Goal: Task Accomplishment & Management: Manage account settings

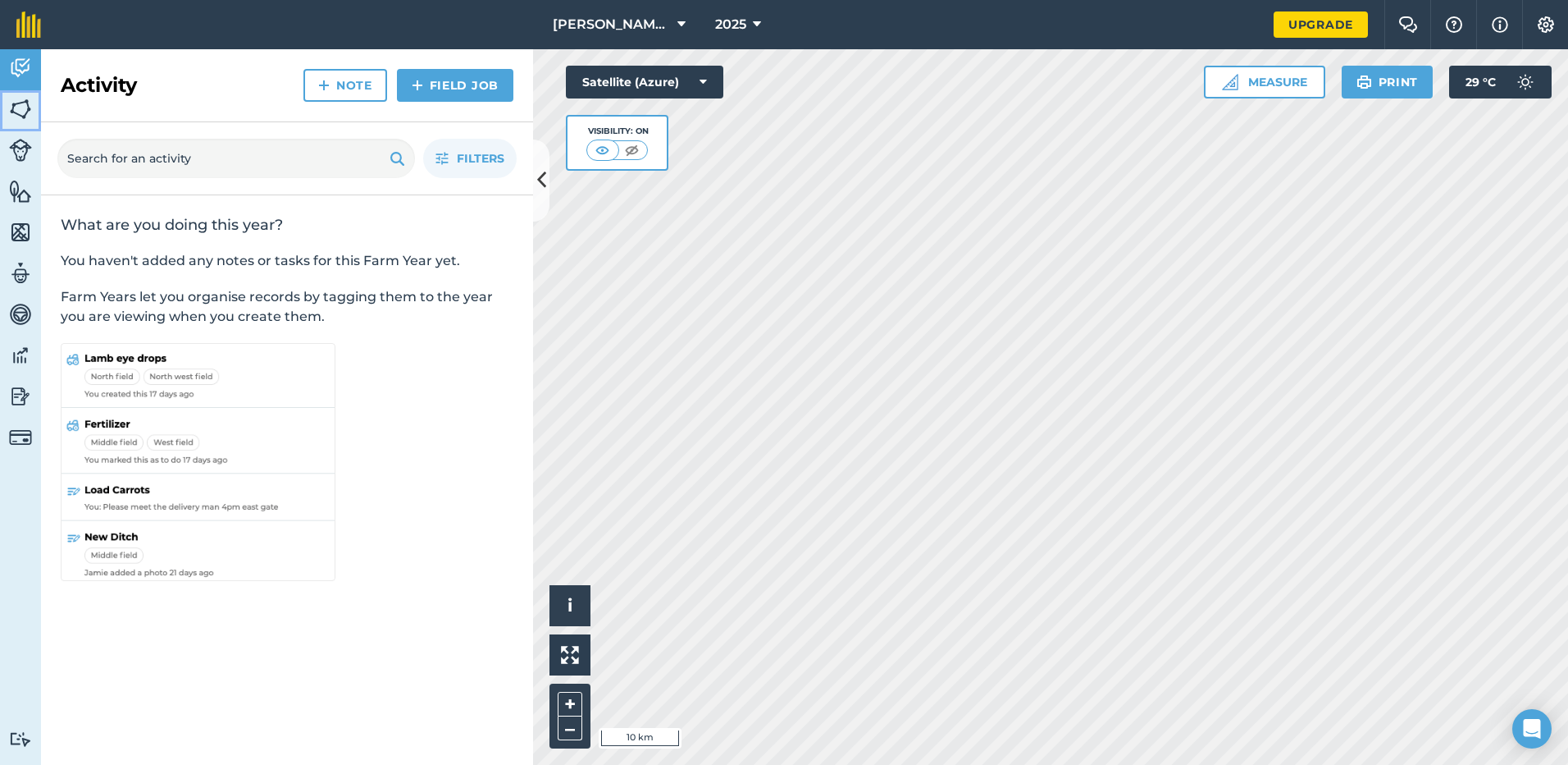
click at [30, 114] on img at bounding box center [20, 109] width 23 height 24
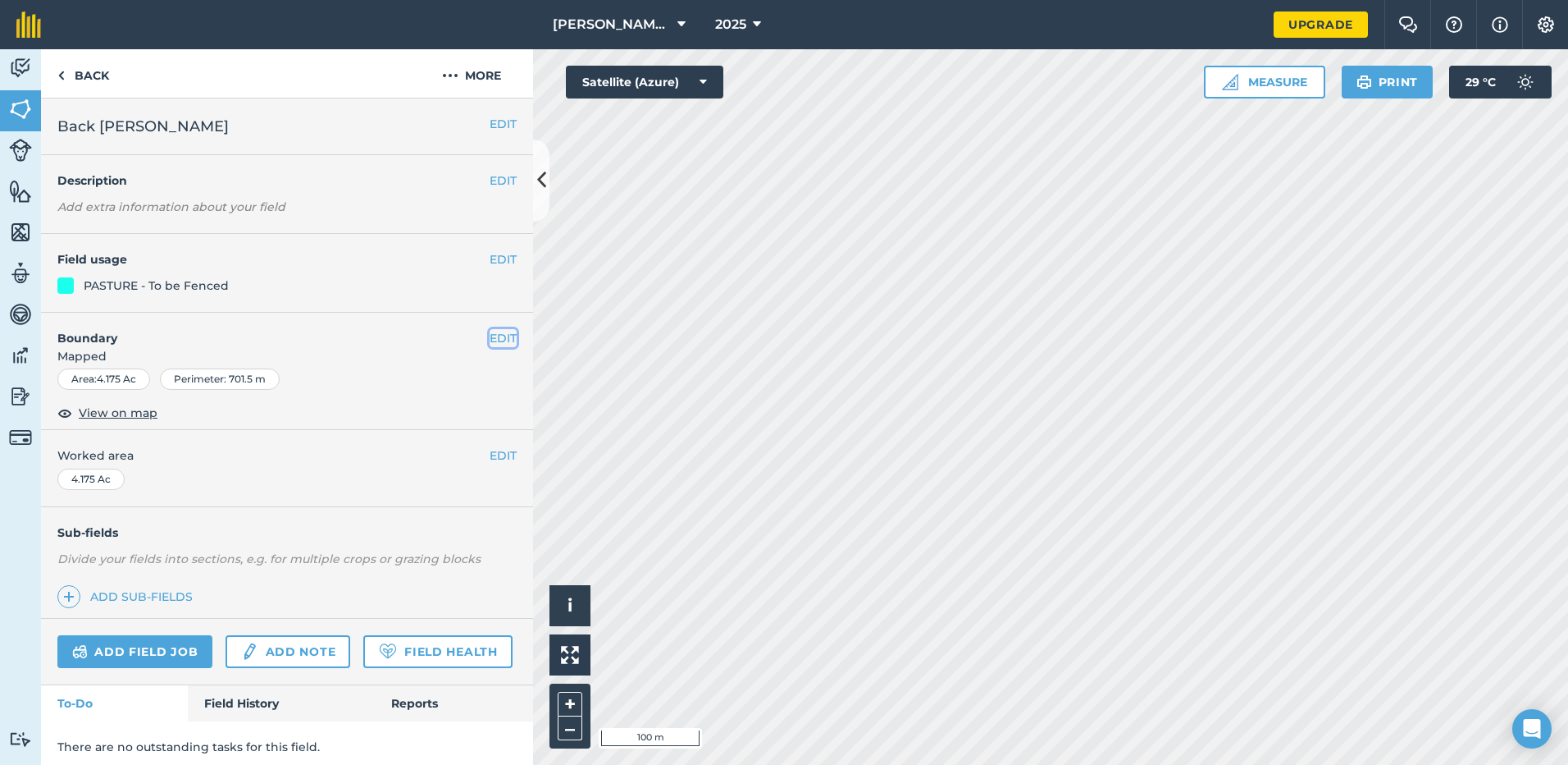
click at [498, 334] on button "EDIT" at bounding box center [503, 339] width 27 height 18
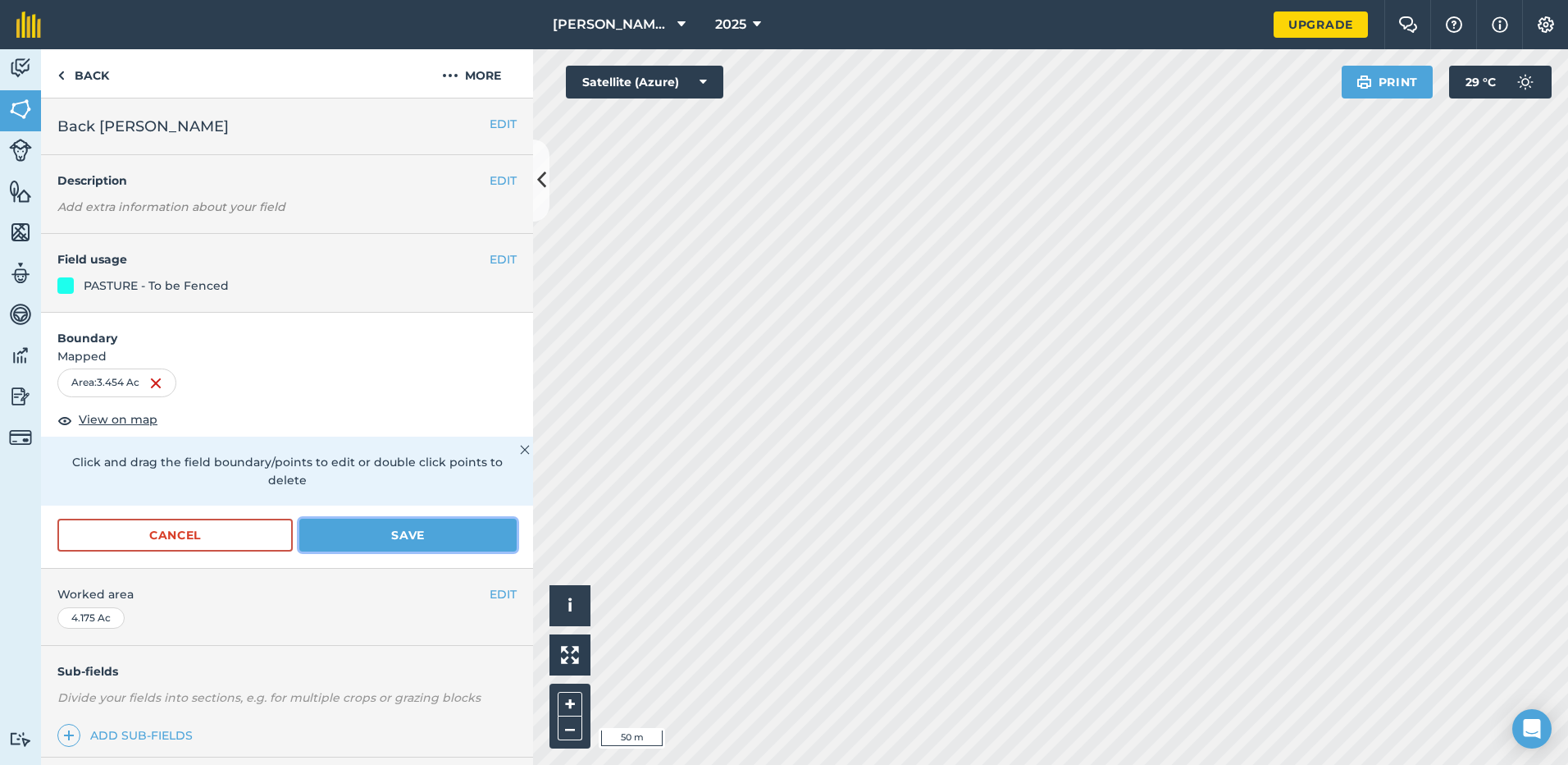
click at [374, 531] on button "Save" at bounding box center [408, 535] width 217 height 33
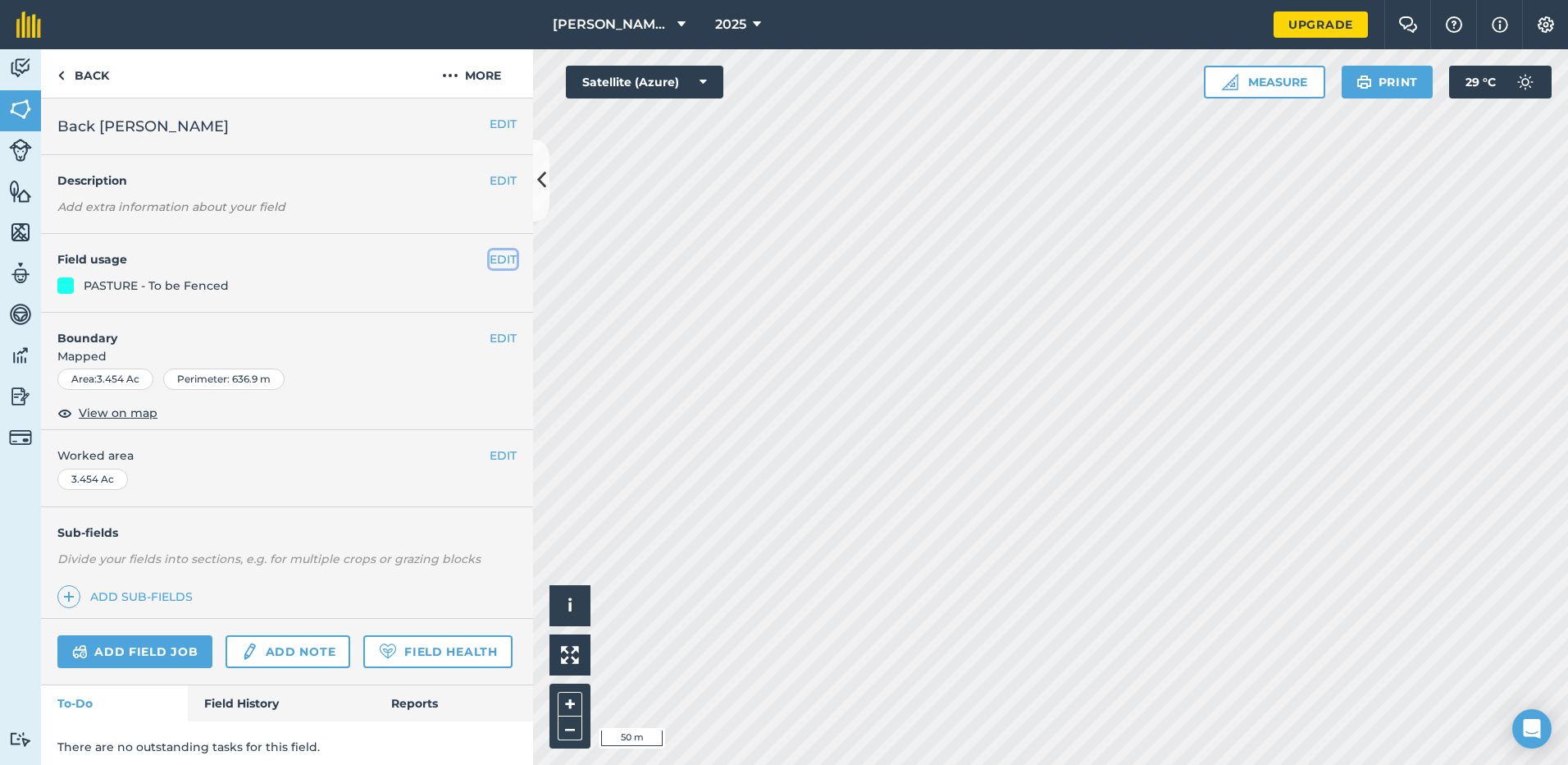
click at [500, 259] on button "EDIT" at bounding box center [503, 259] width 27 height 18
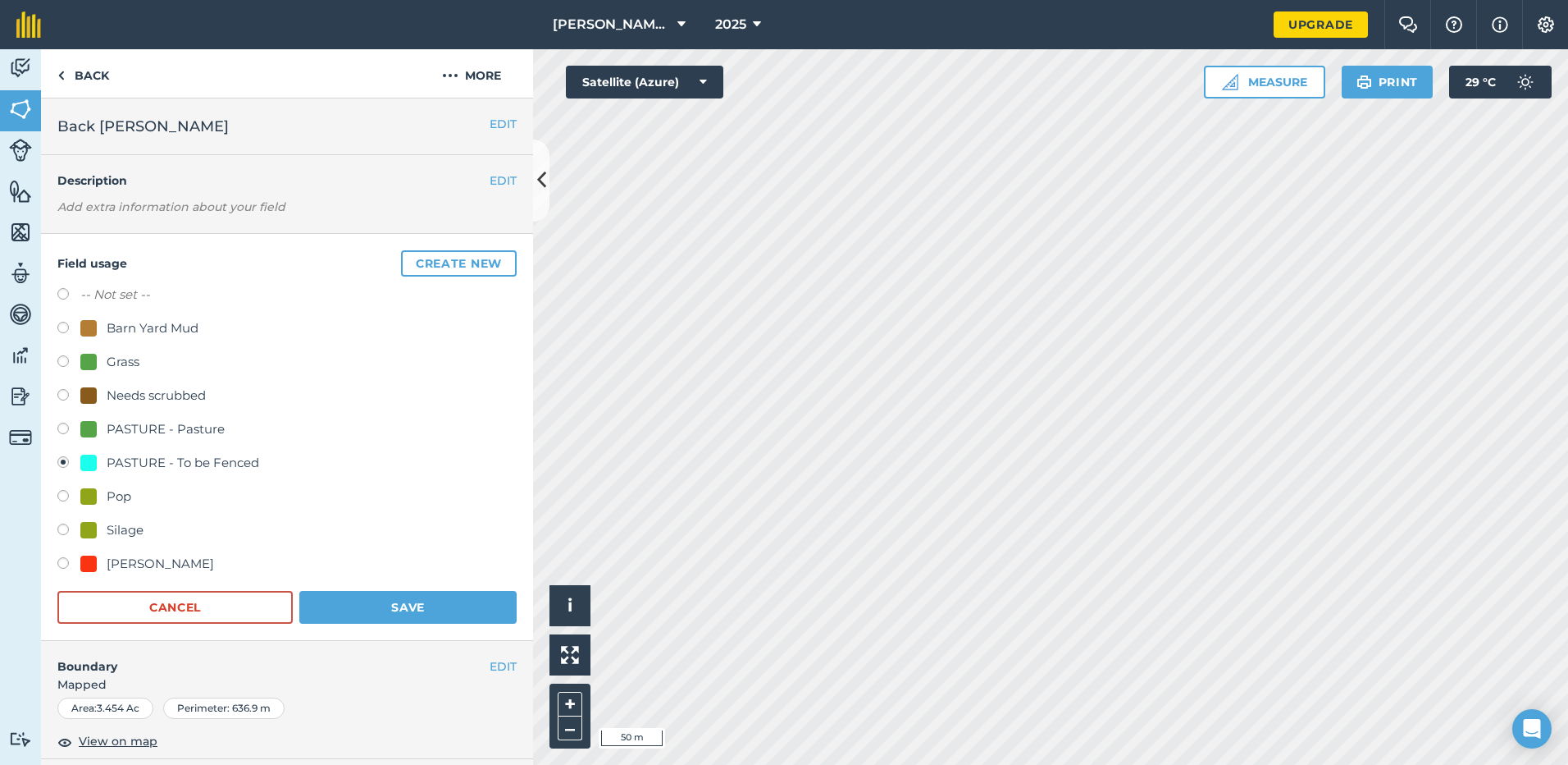
click at [62, 427] on label at bounding box center [68, 431] width 23 height 16
radio input "true"
radio input "false"
click at [420, 609] on button "Save" at bounding box center [408, 607] width 217 height 33
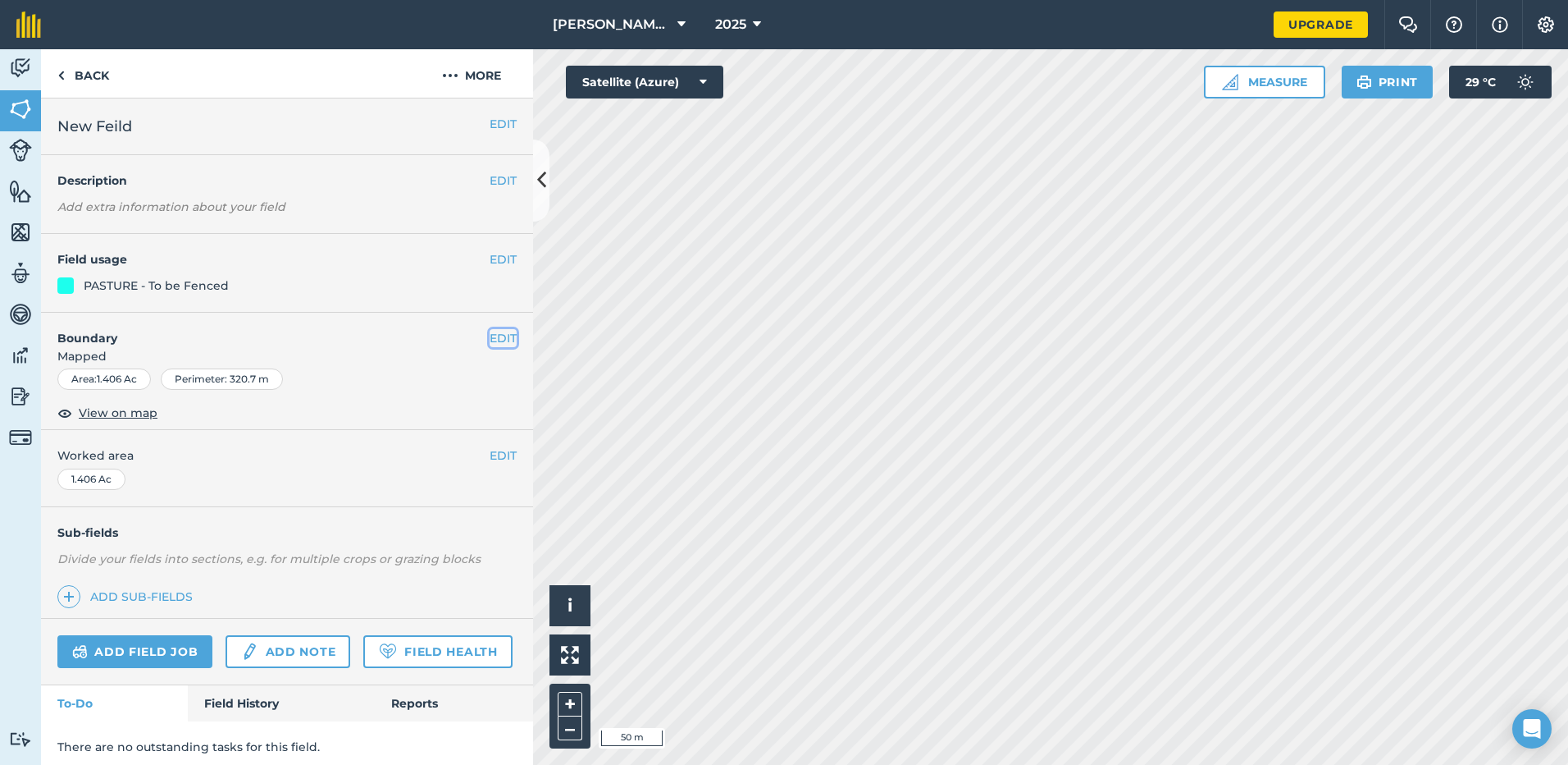
click at [493, 338] on button "EDIT" at bounding box center [503, 339] width 27 height 18
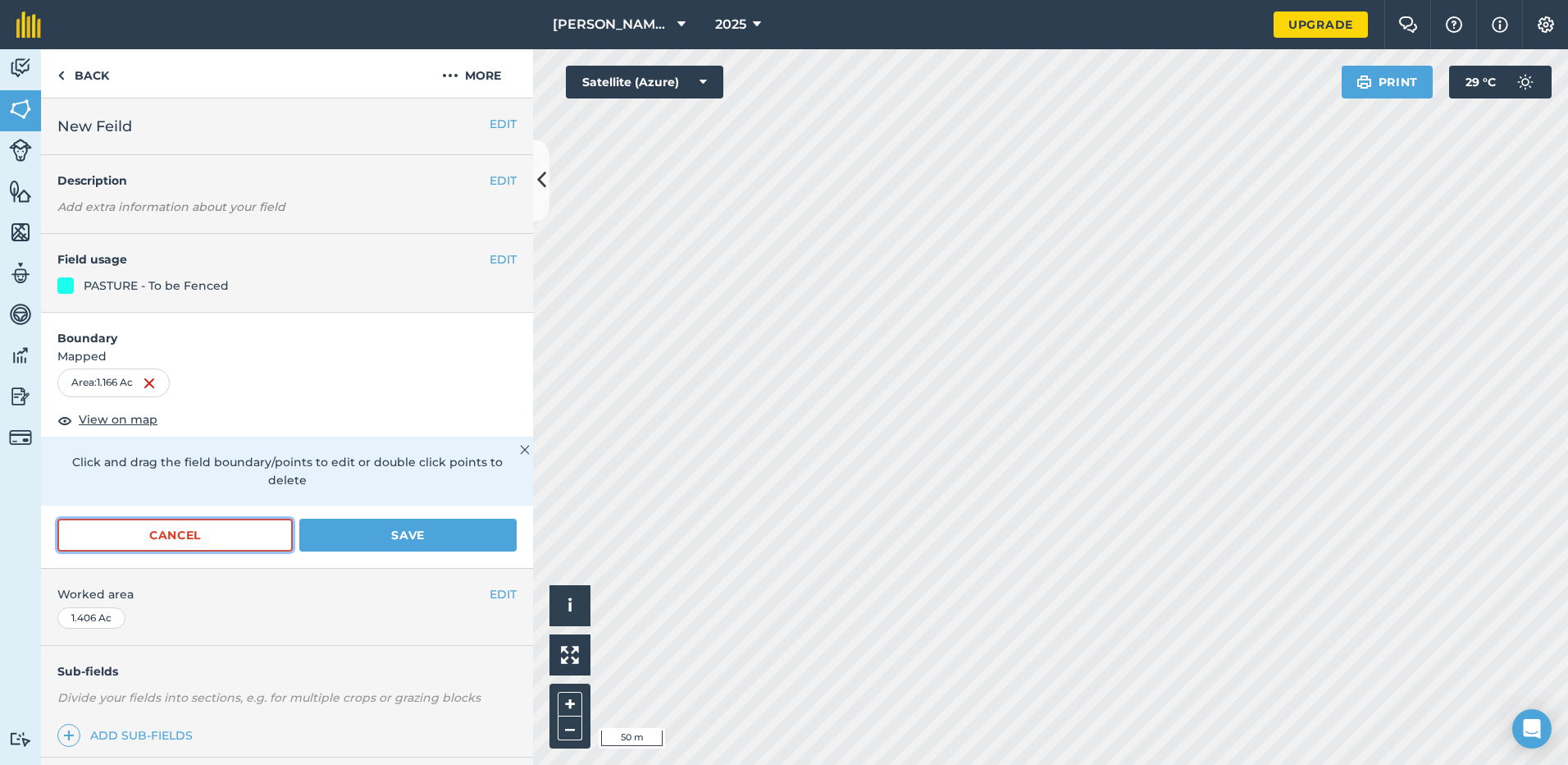
click at [163, 549] on button "Cancel" at bounding box center [175, 535] width 235 height 33
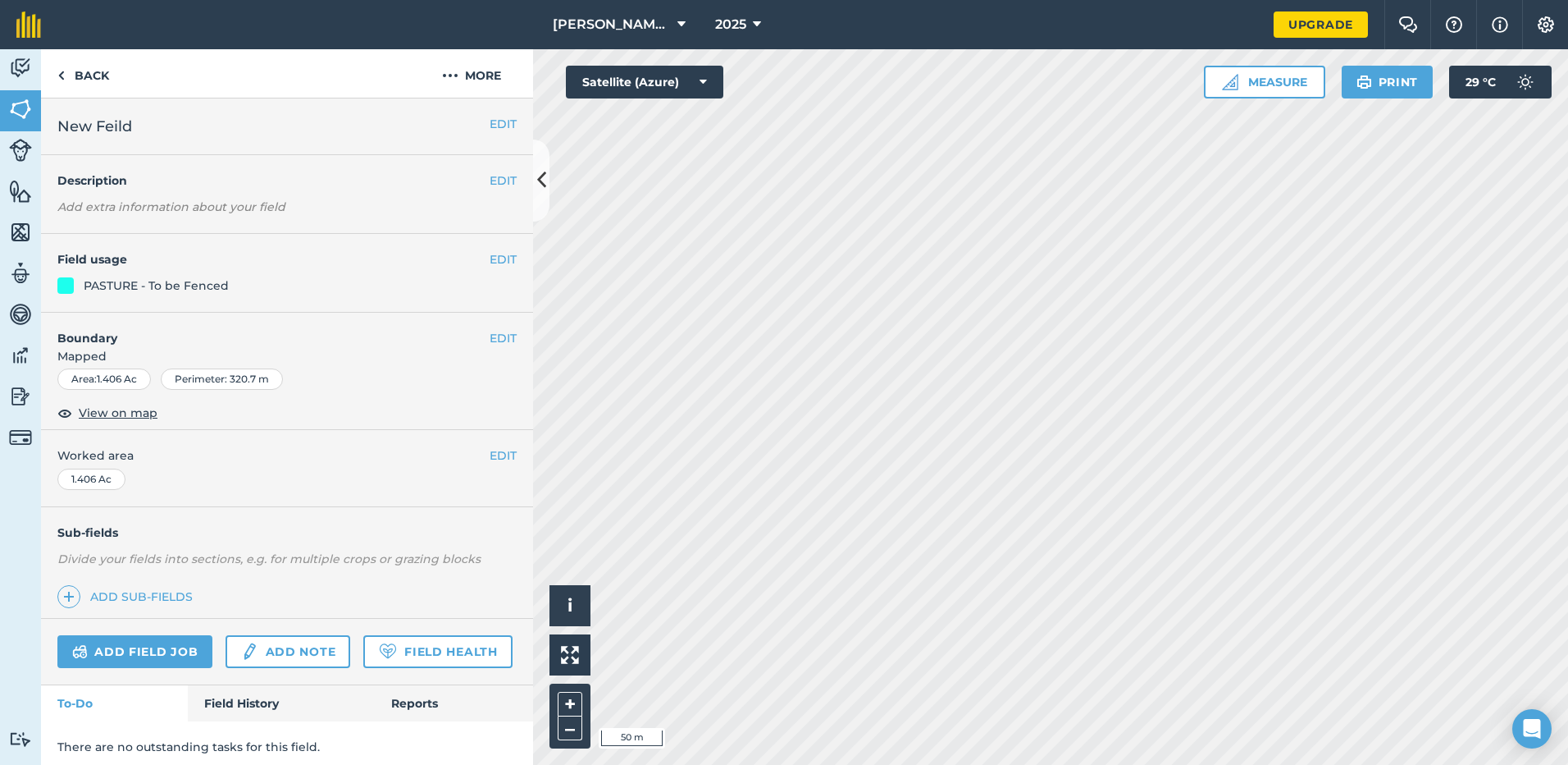
click at [476, 251] on h4 "Field usage" at bounding box center [273, 259] width 432 height 18
click at [476, 255] on h4 "Field usage" at bounding box center [273, 259] width 432 height 18
click at [100, 294] on div "PASTURE - To be Fenced" at bounding box center [156, 285] width 145 height 18
click at [499, 260] on button "EDIT" at bounding box center [503, 259] width 27 height 18
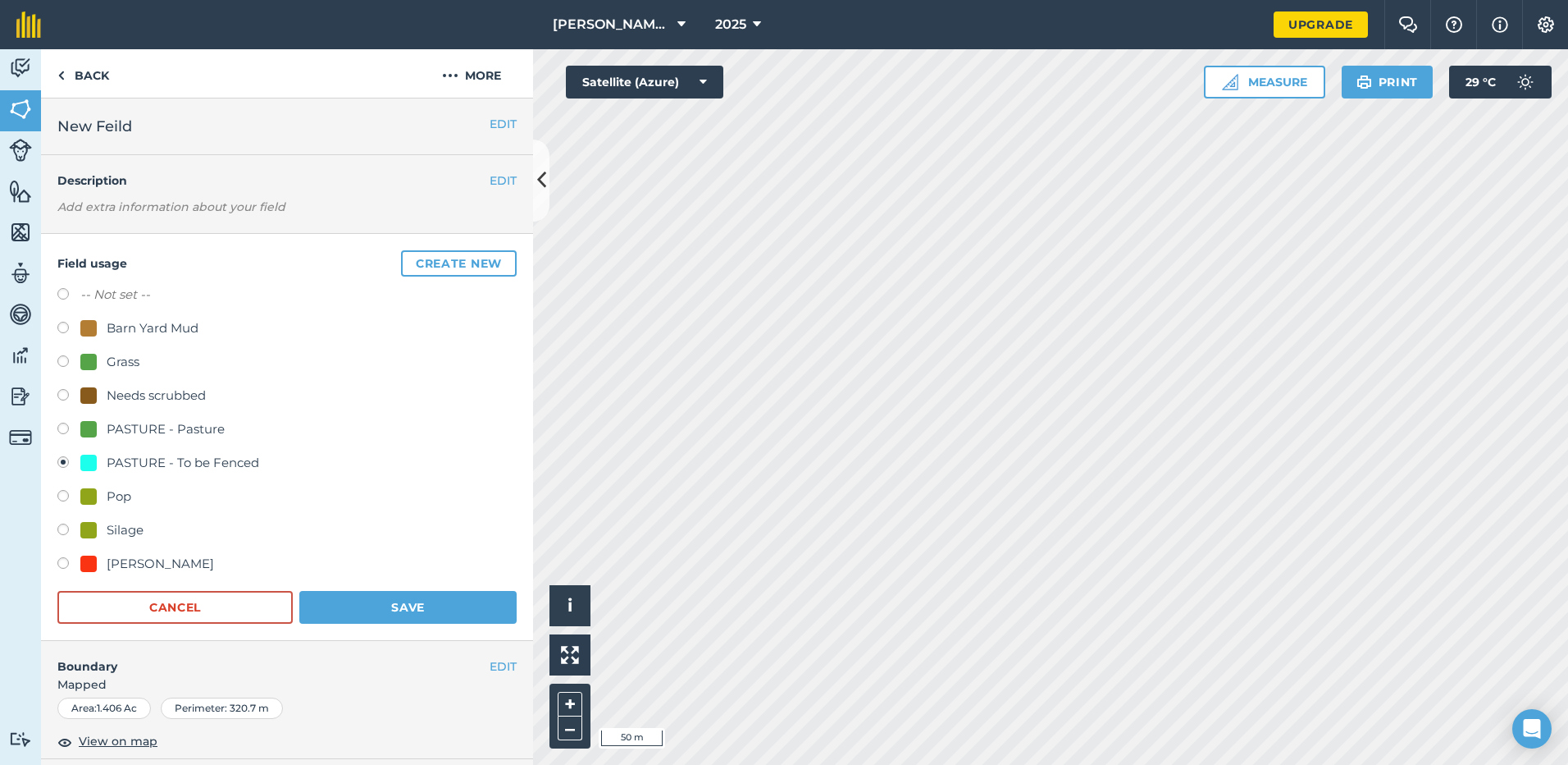
click at [57, 421] on div "Field usage Create new -- Not set -- Barn Yard Mud Grass Needs scrubbed PASTURE…" at bounding box center [287, 437] width 492 height 407
click at [67, 434] on label at bounding box center [68, 431] width 23 height 16
radio input "true"
radio input "false"
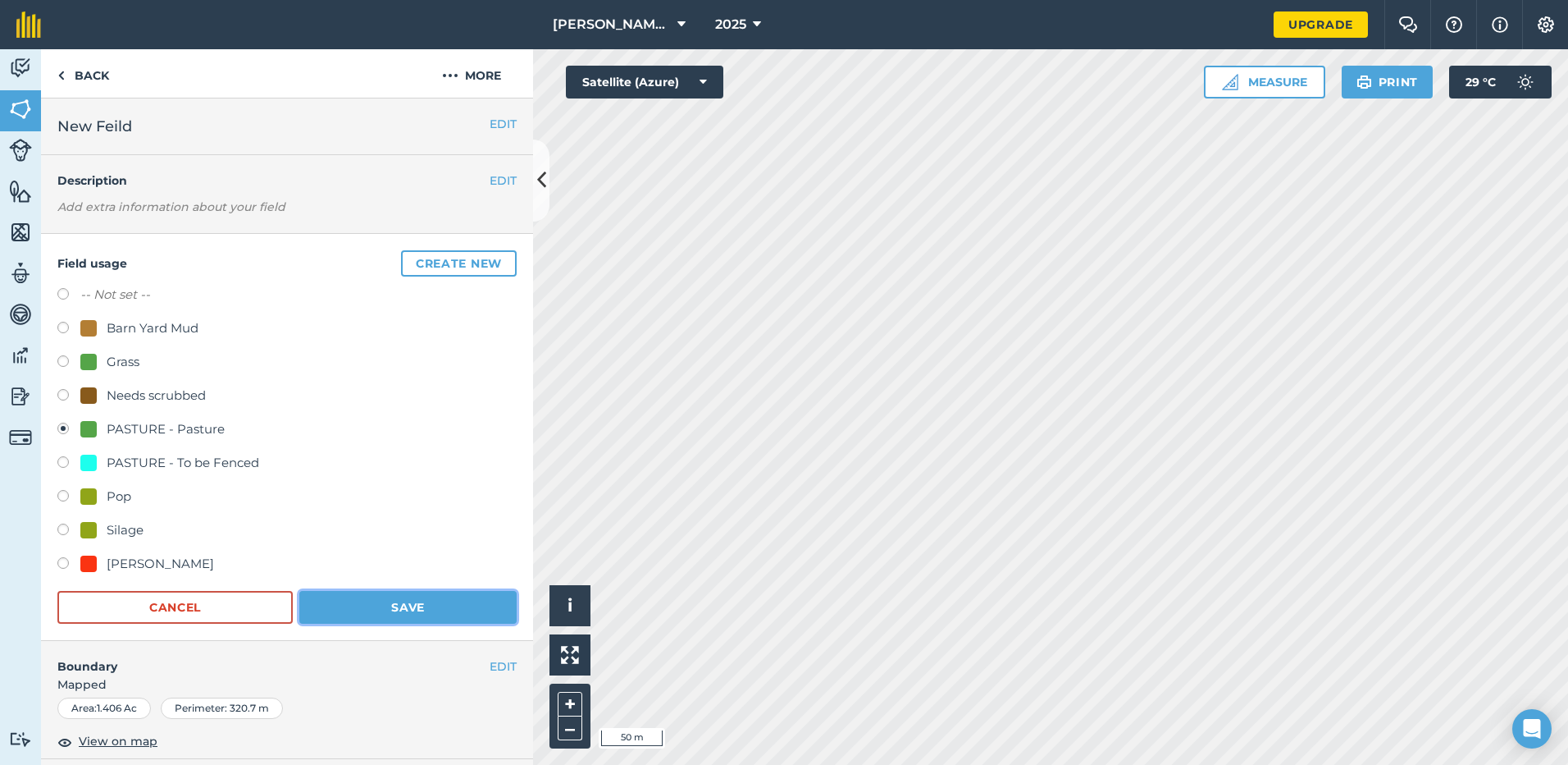
click at [444, 601] on button "Save" at bounding box center [408, 607] width 217 height 33
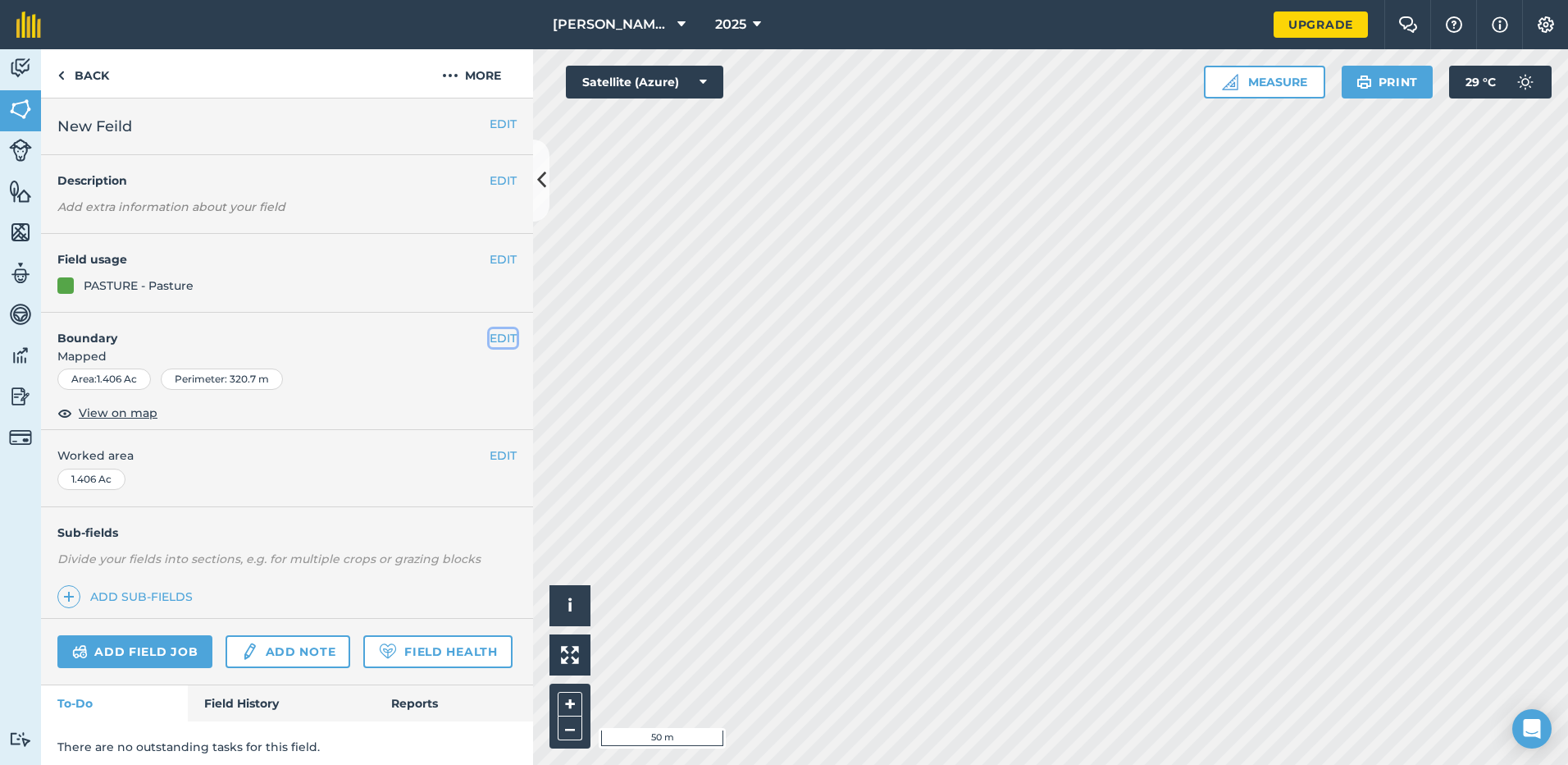
click at [489, 338] on button "EDIT" at bounding box center [503, 339] width 27 height 18
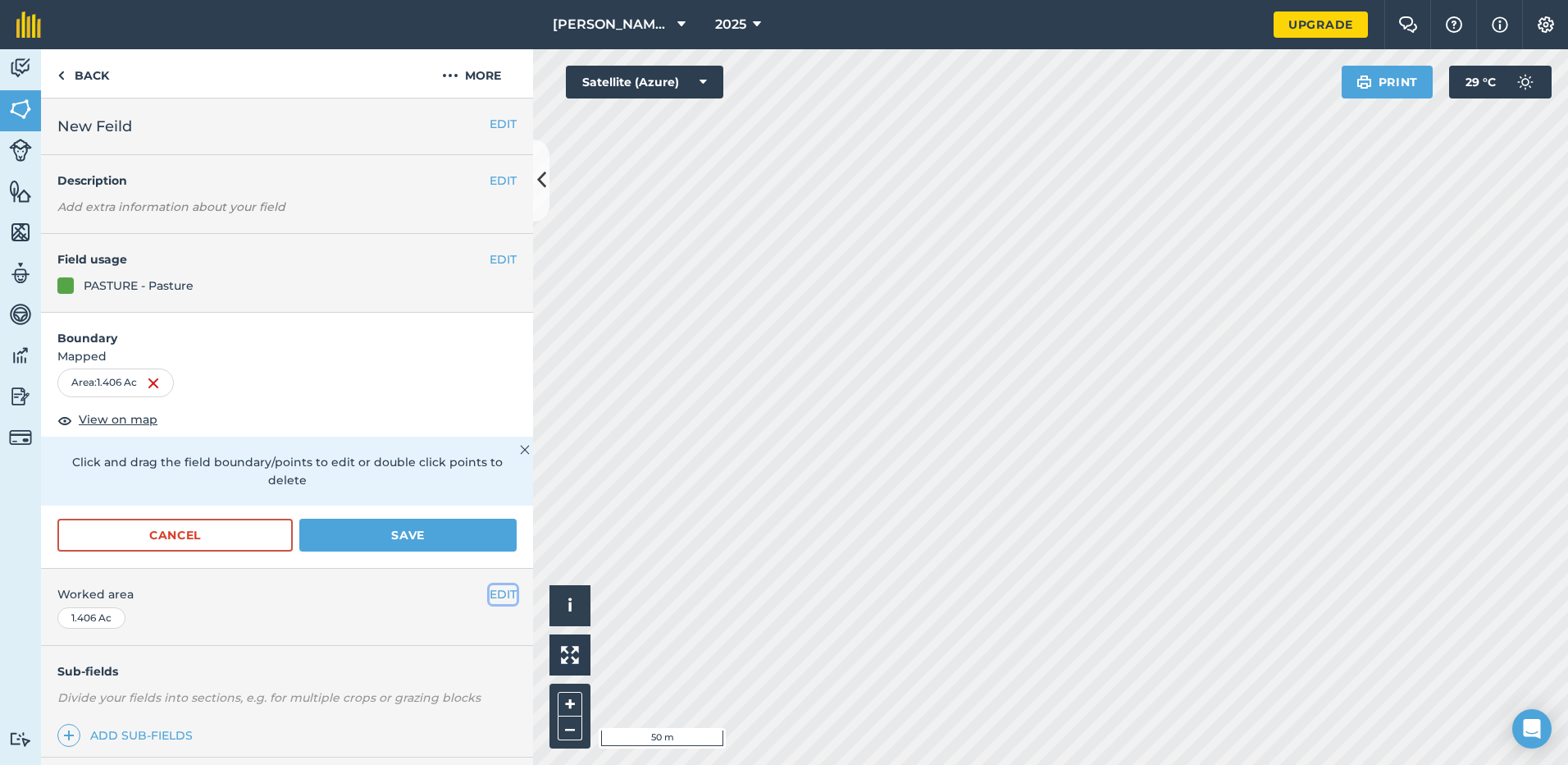
click at [489, 592] on button "EDIT" at bounding box center [503, 594] width 27 height 18
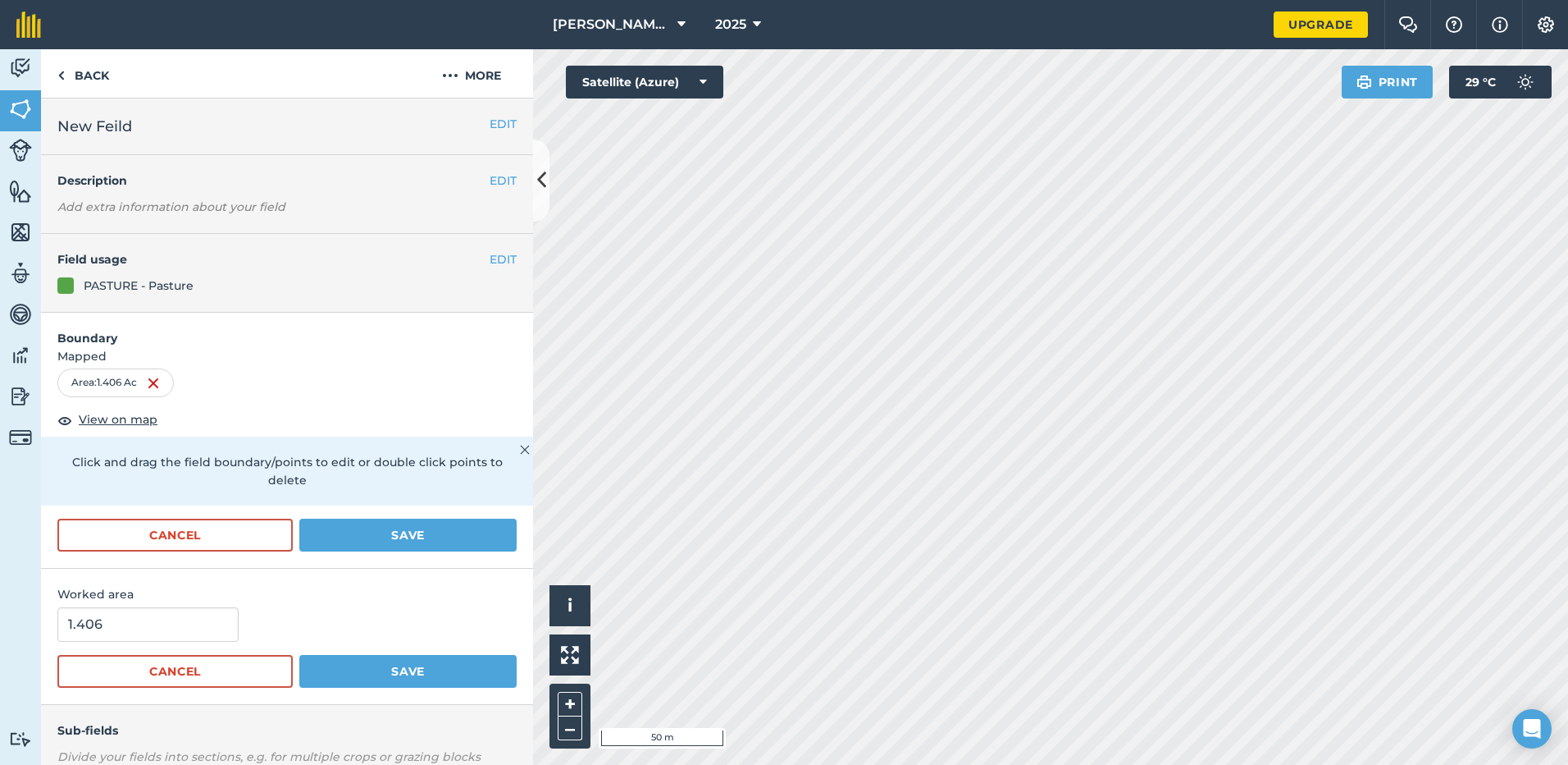
click at [520, 442] on img at bounding box center [525, 450] width 10 height 20
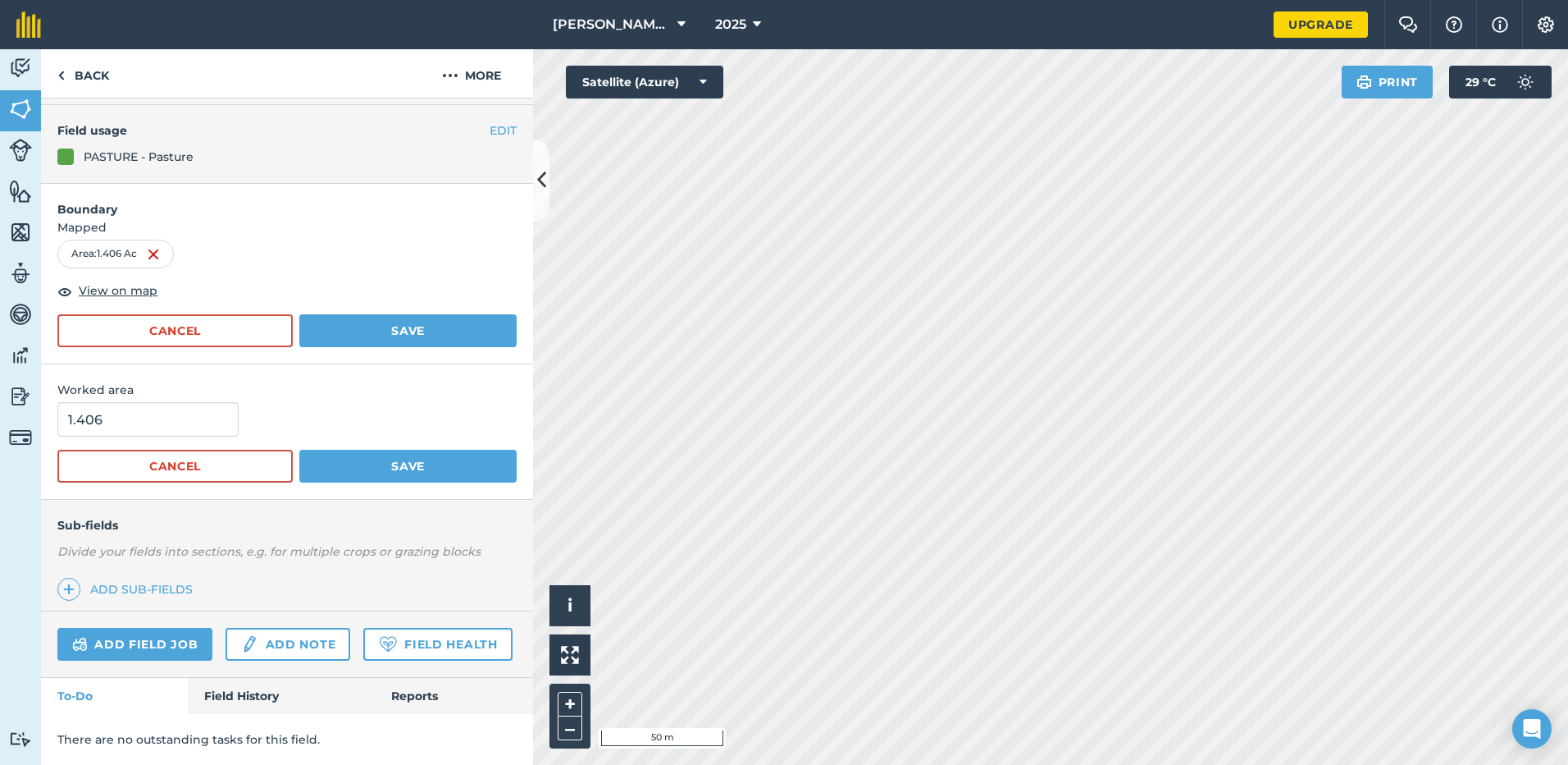
scroll to position [164, 0]
click at [250, 314] on button "Cancel" at bounding box center [175, 330] width 235 height 33
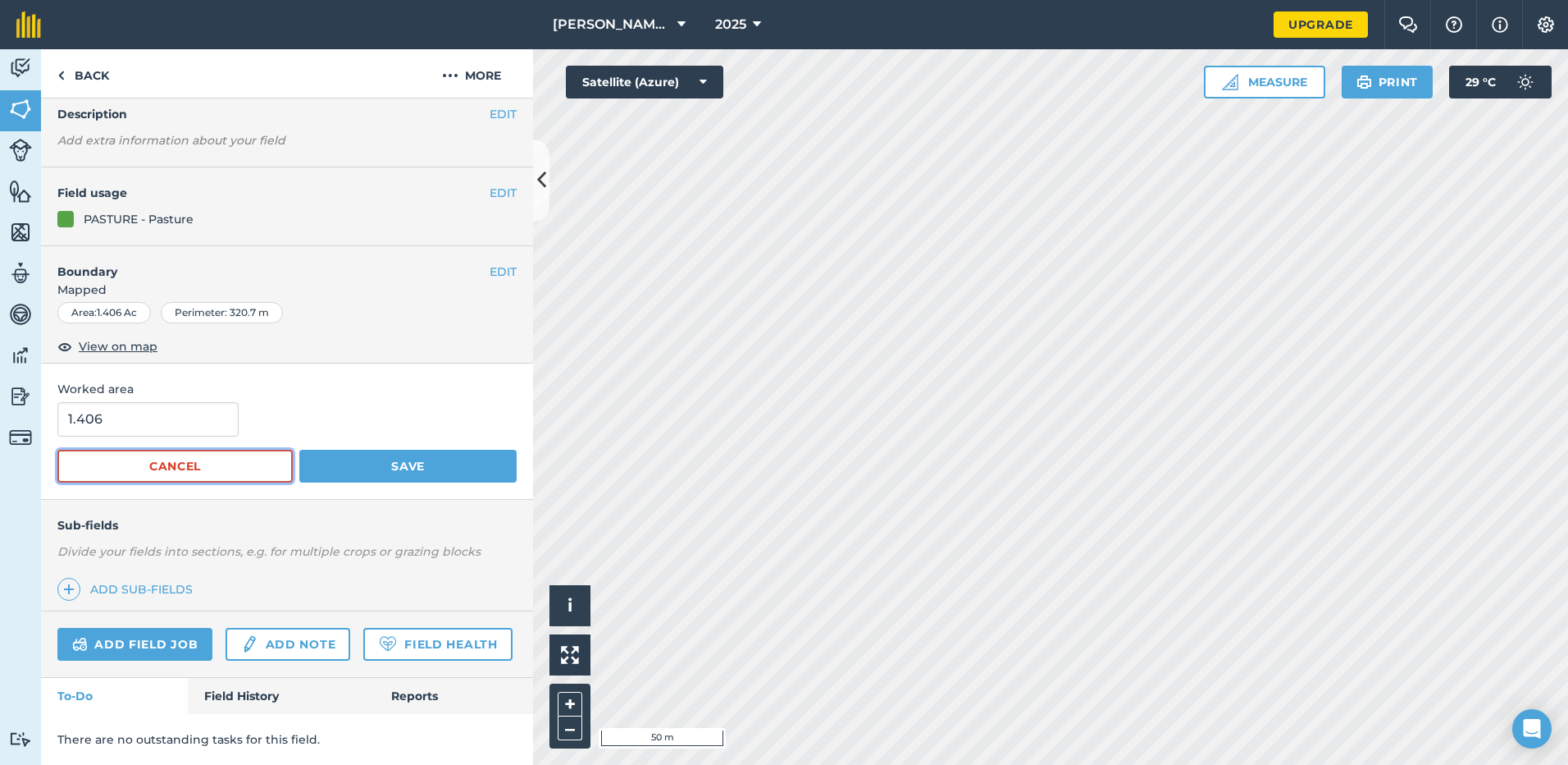
click at [219, 450] on button "Cancel" at bounding box center [175, 466] width 235 height 33
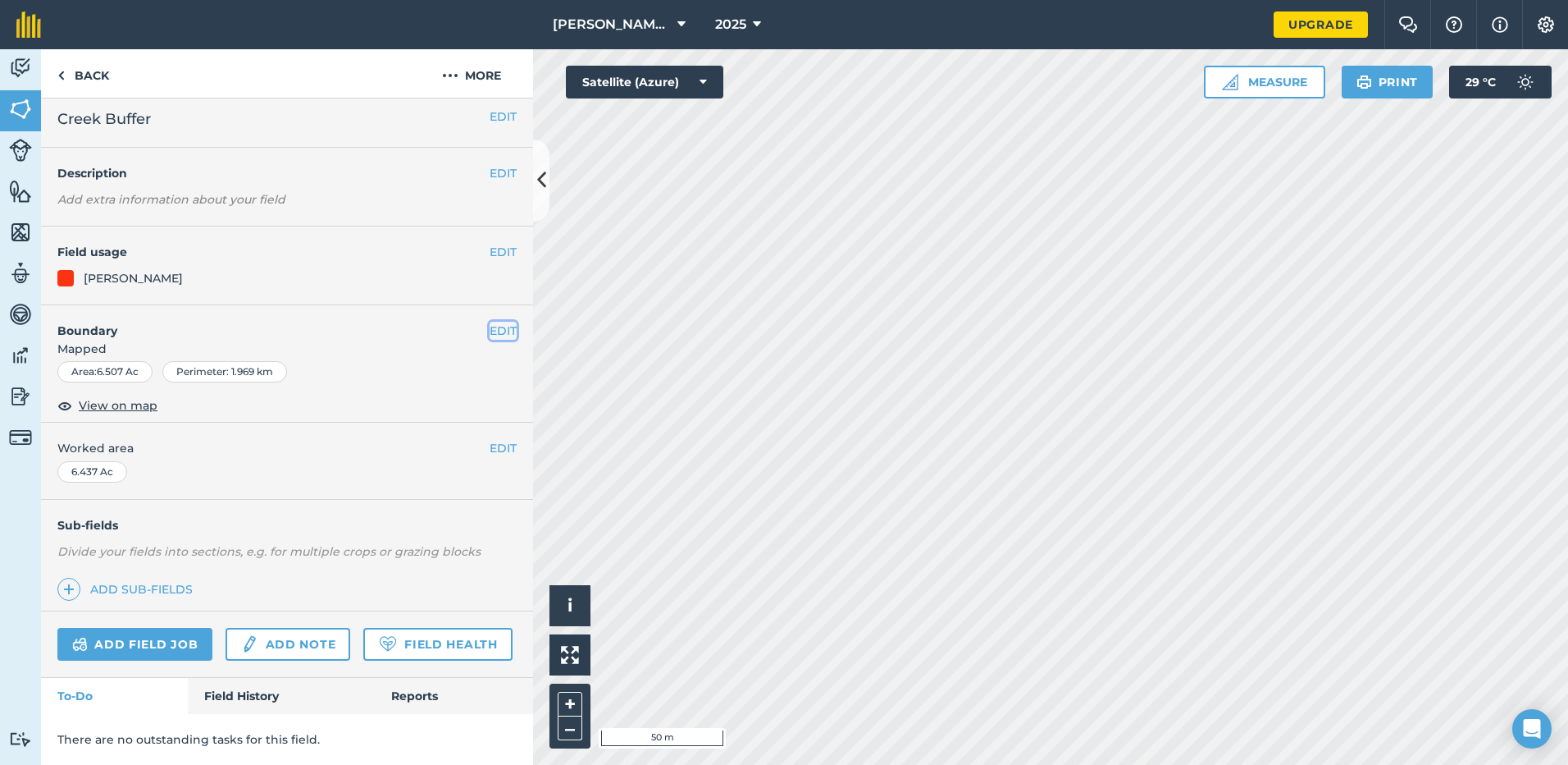
click at [489, 321] on button "EDIT" at bounding box center [503, 330] width 27 height 18
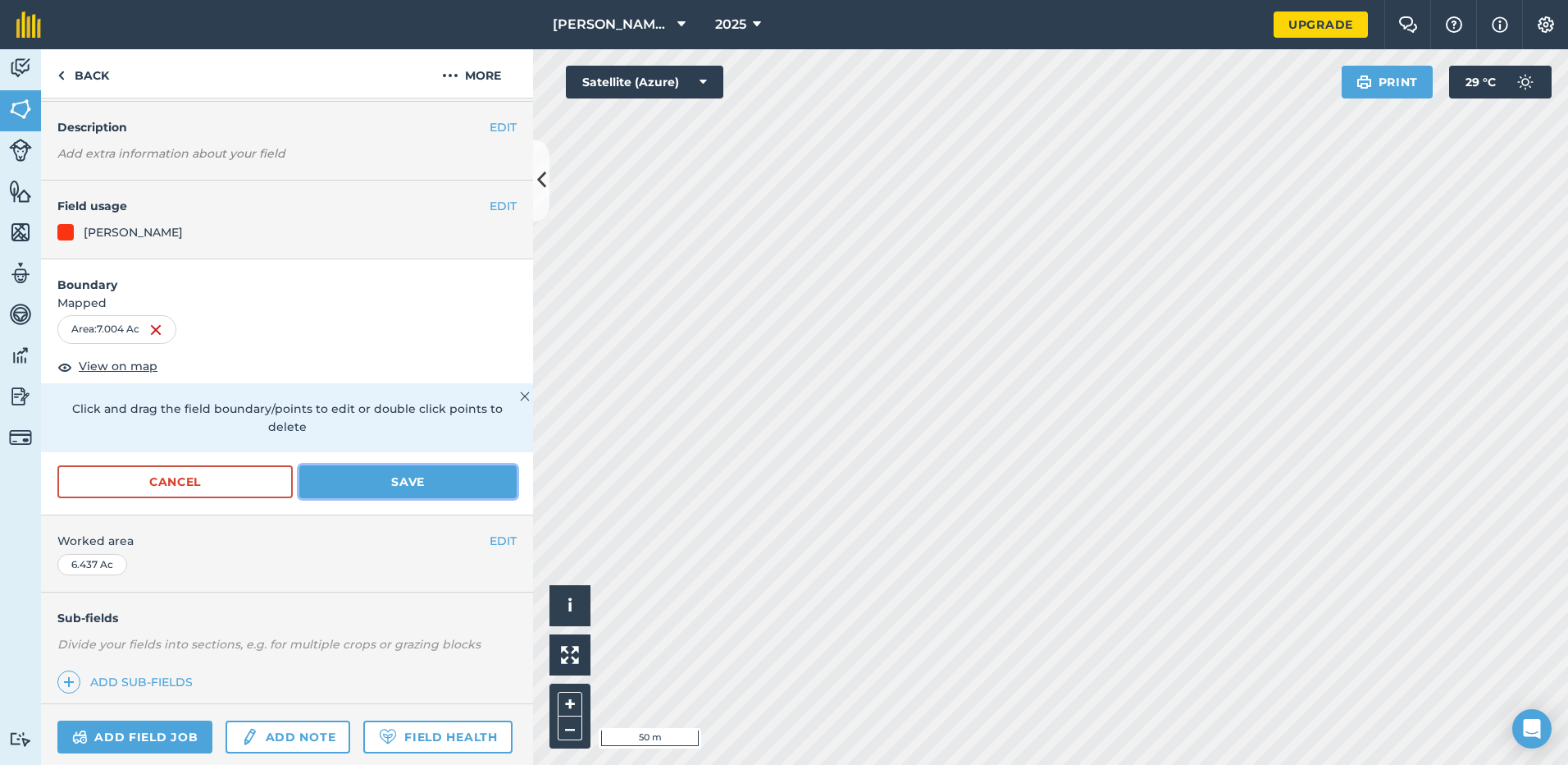
click at [383, 474] on button "Save" at bounding box center [408, 482] width 217 height 33
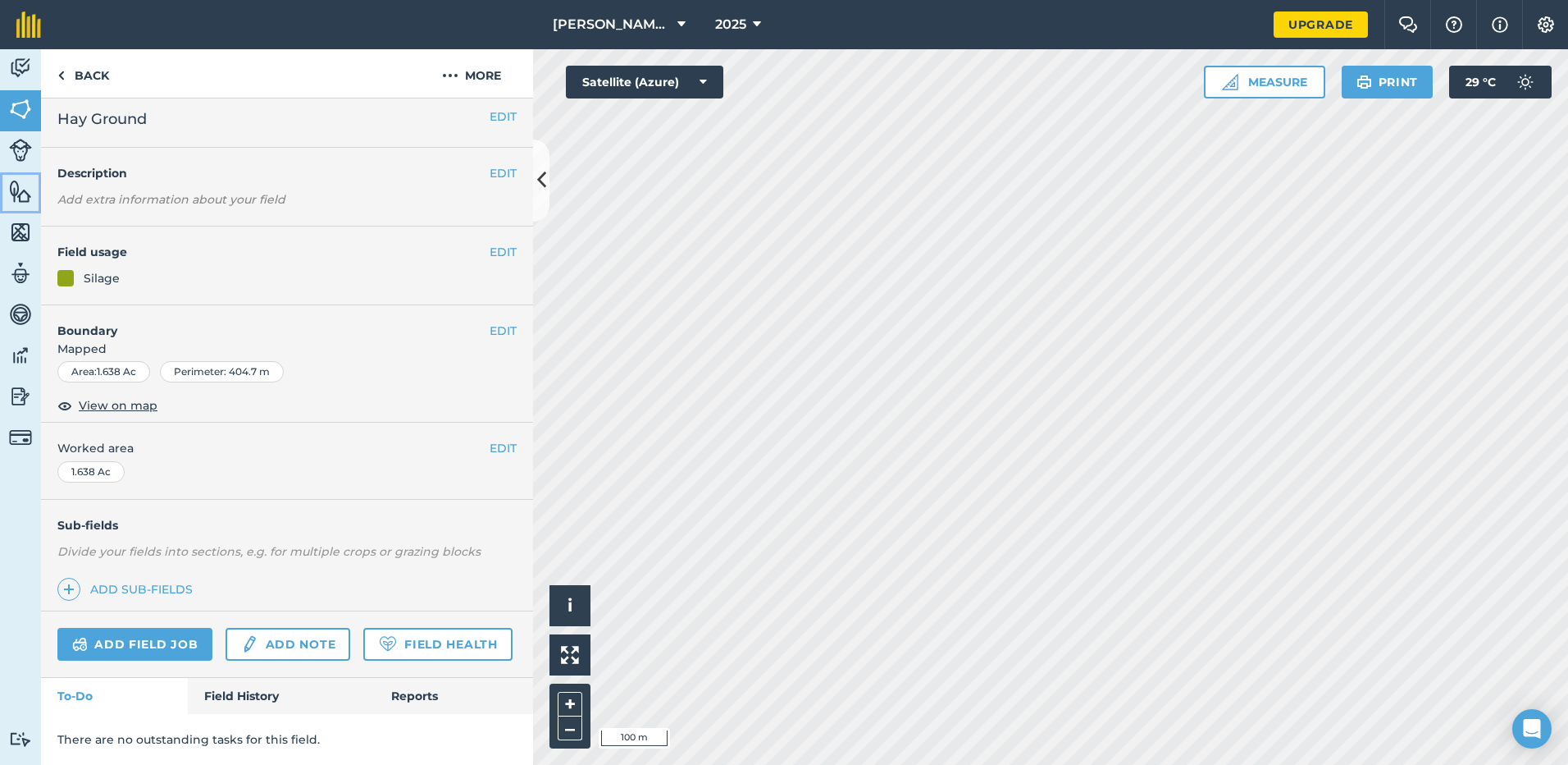
click at [11, 193] on img at bounding box center [20, 191] width 23 height 24
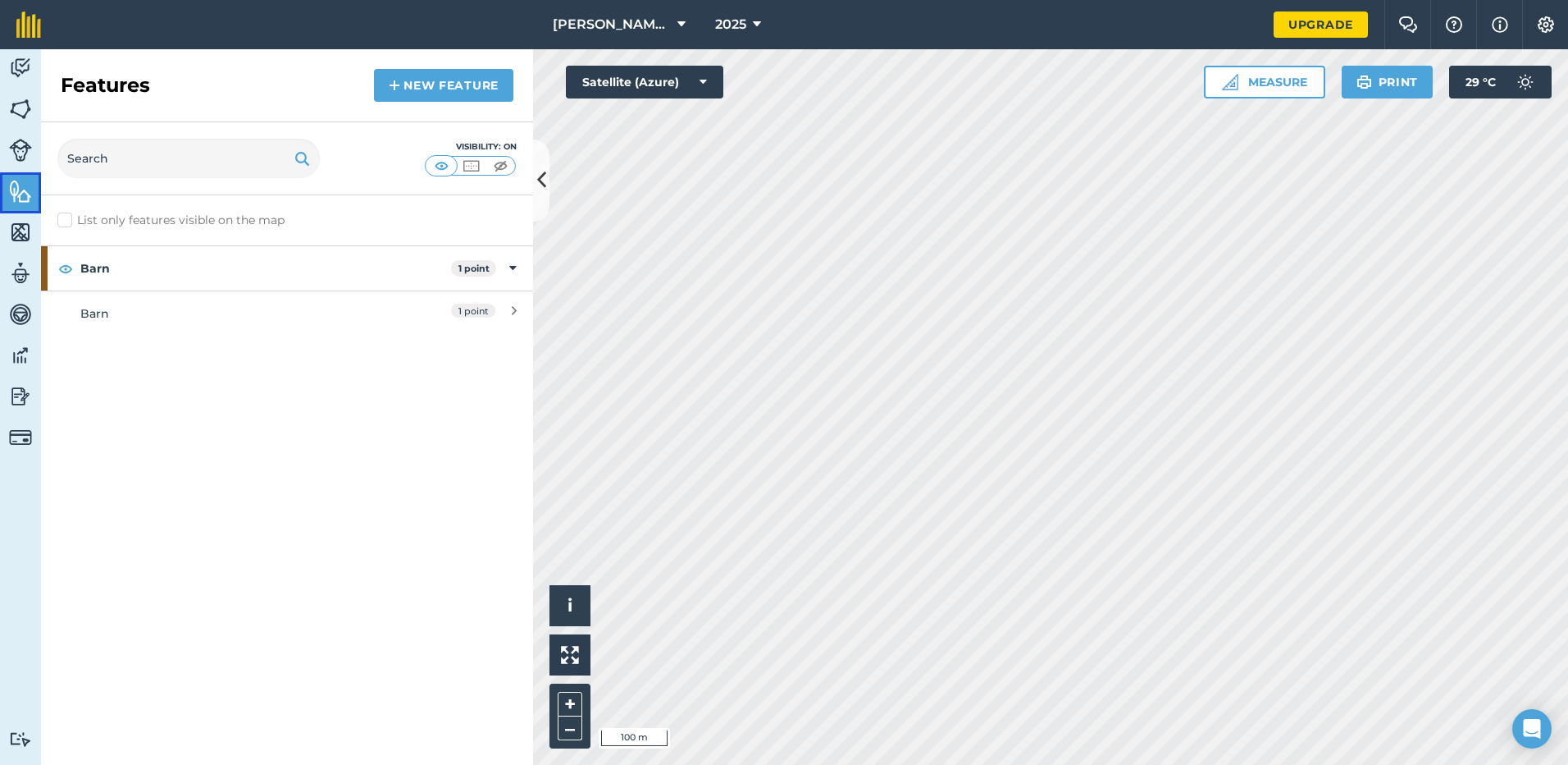
click at [15, 171] on div "Activity Fields Livestock Features Maps Team Vehicles Data Reporting Billing Tu…" at bounding box center [20, 406] width 41 height 715
click at [23, 153] on img at bounding box center [20, 149] width 23 height 23
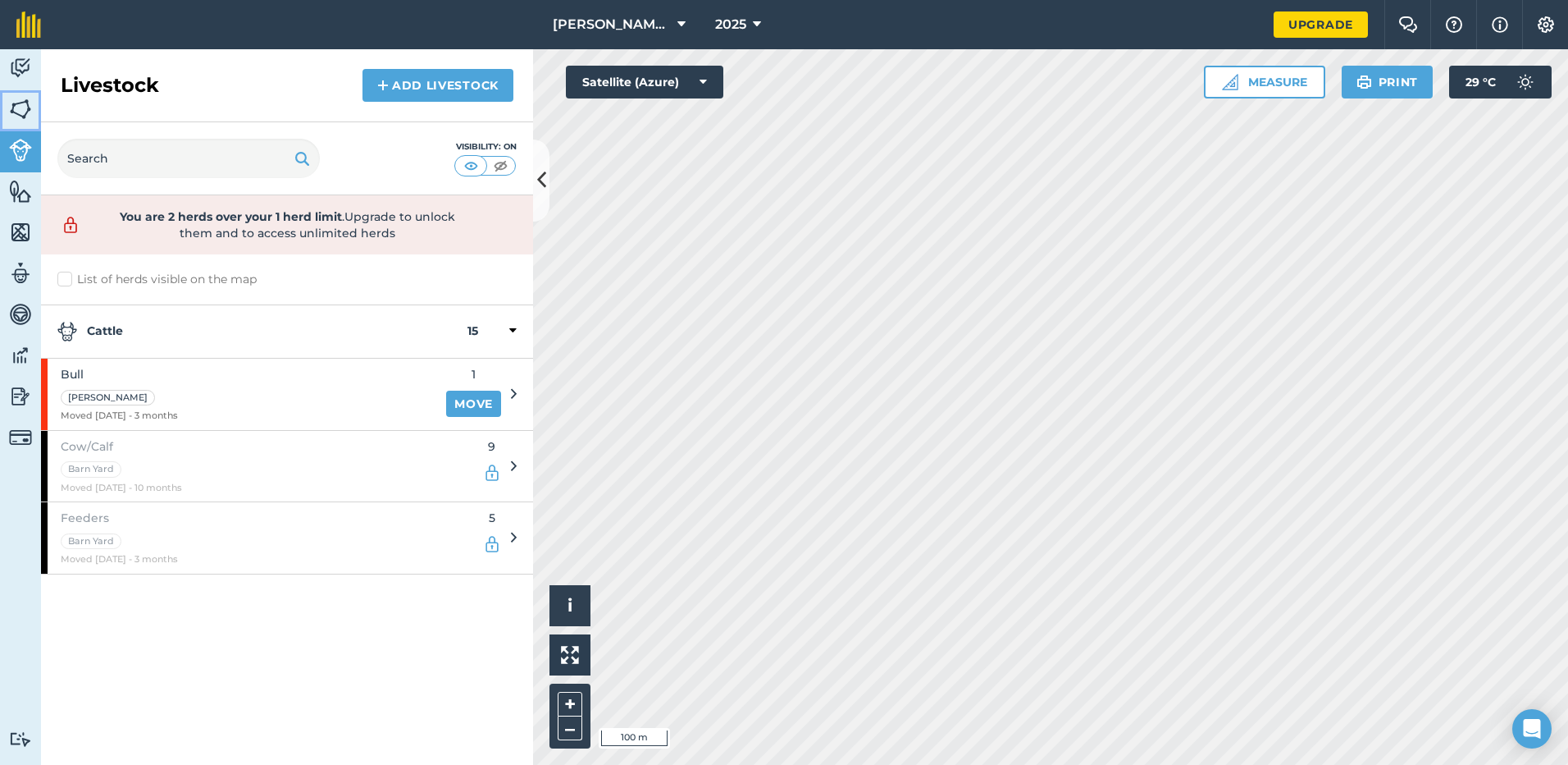
click at [18, 122] on link "Fields" at bounding box center [20, 110] width 41 height 41
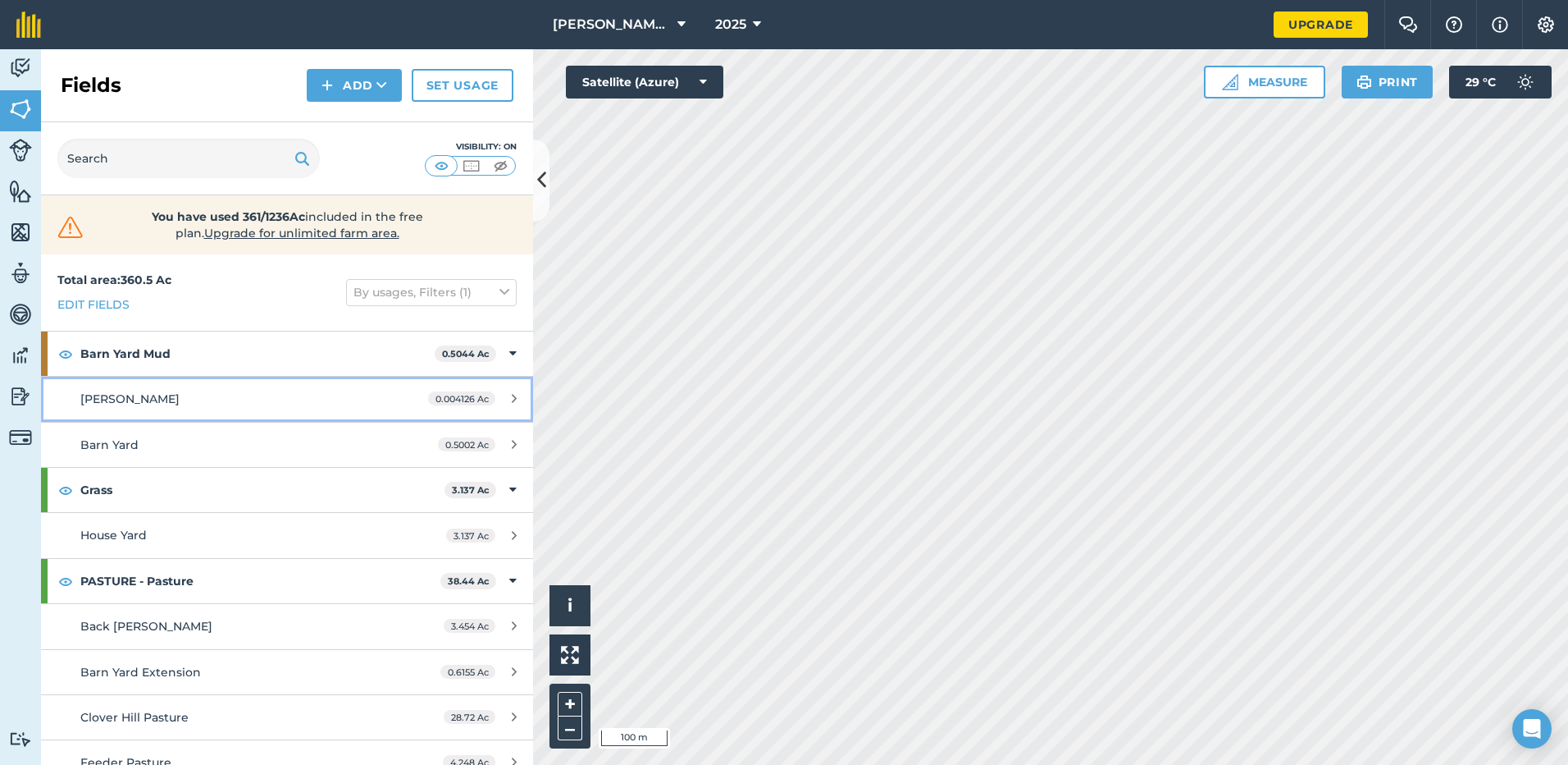
click at [508, 398] on div "0.004126 Ac" at bounding box center [472, 398] width 121 height 14
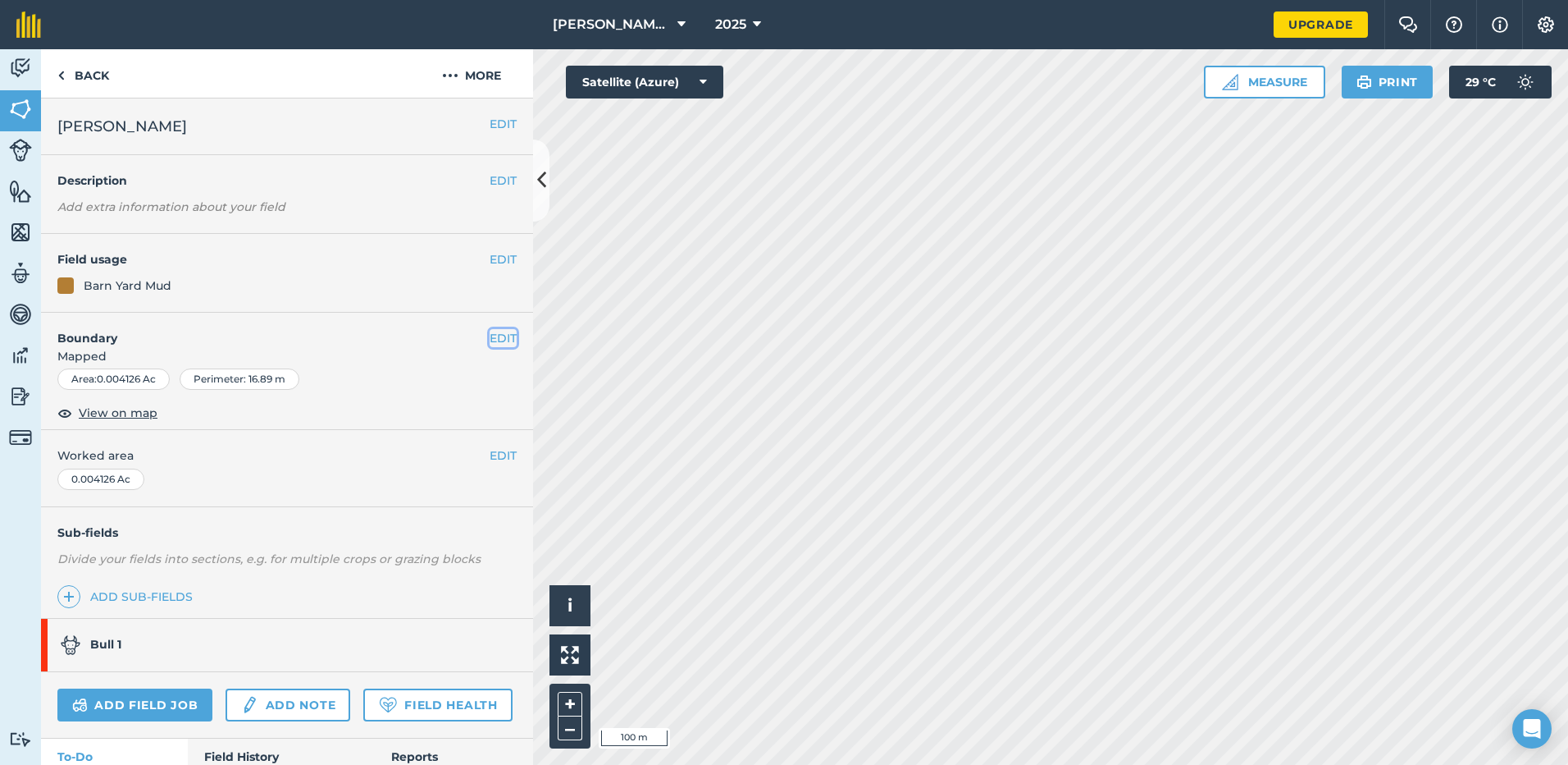
click at [502, 339] on button "EDIT" at bounding box center [503, 339] width 27 height 18
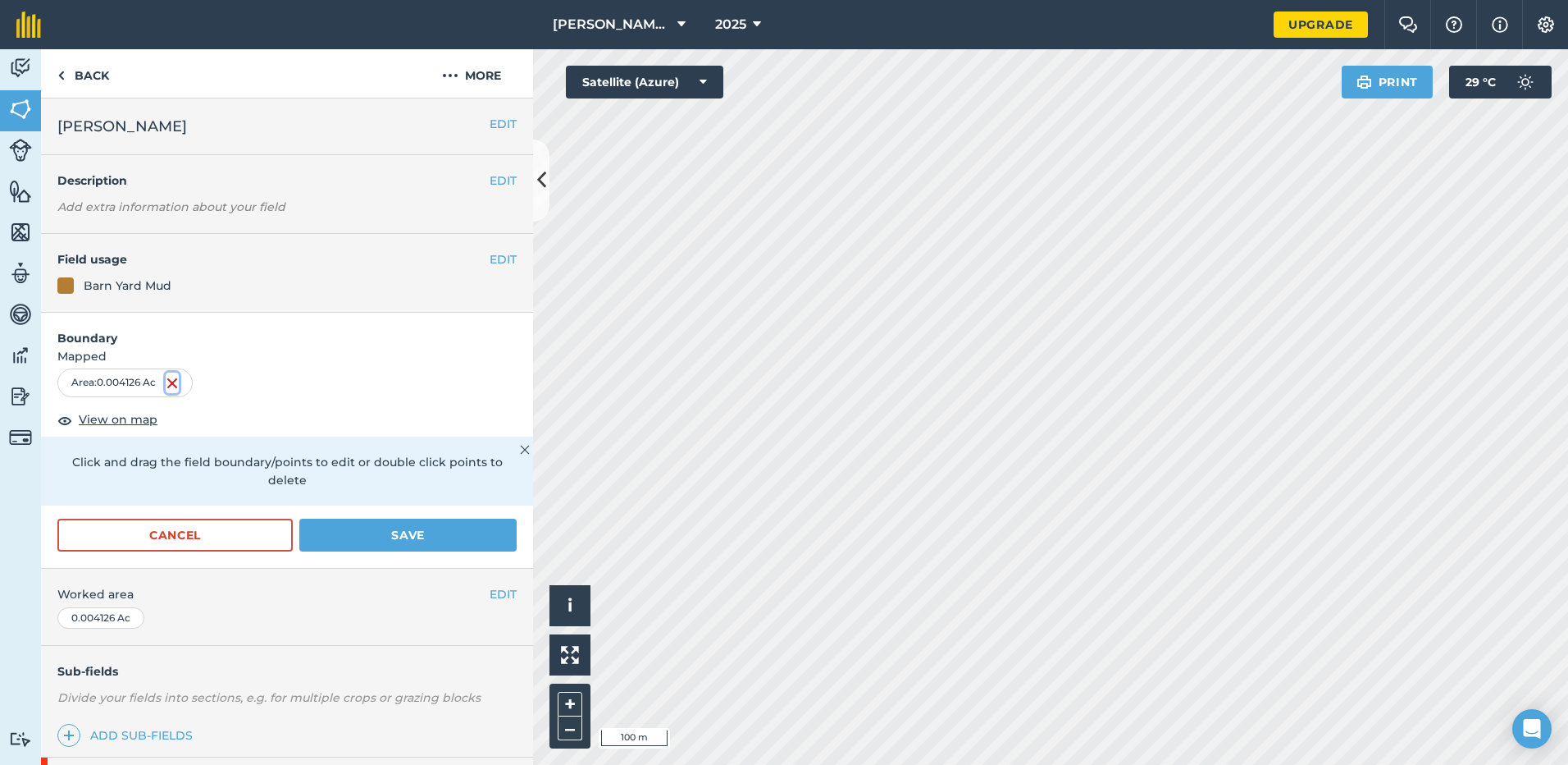
click at [177, 386] on img at bounding box center [172, 383] width 14 height 20
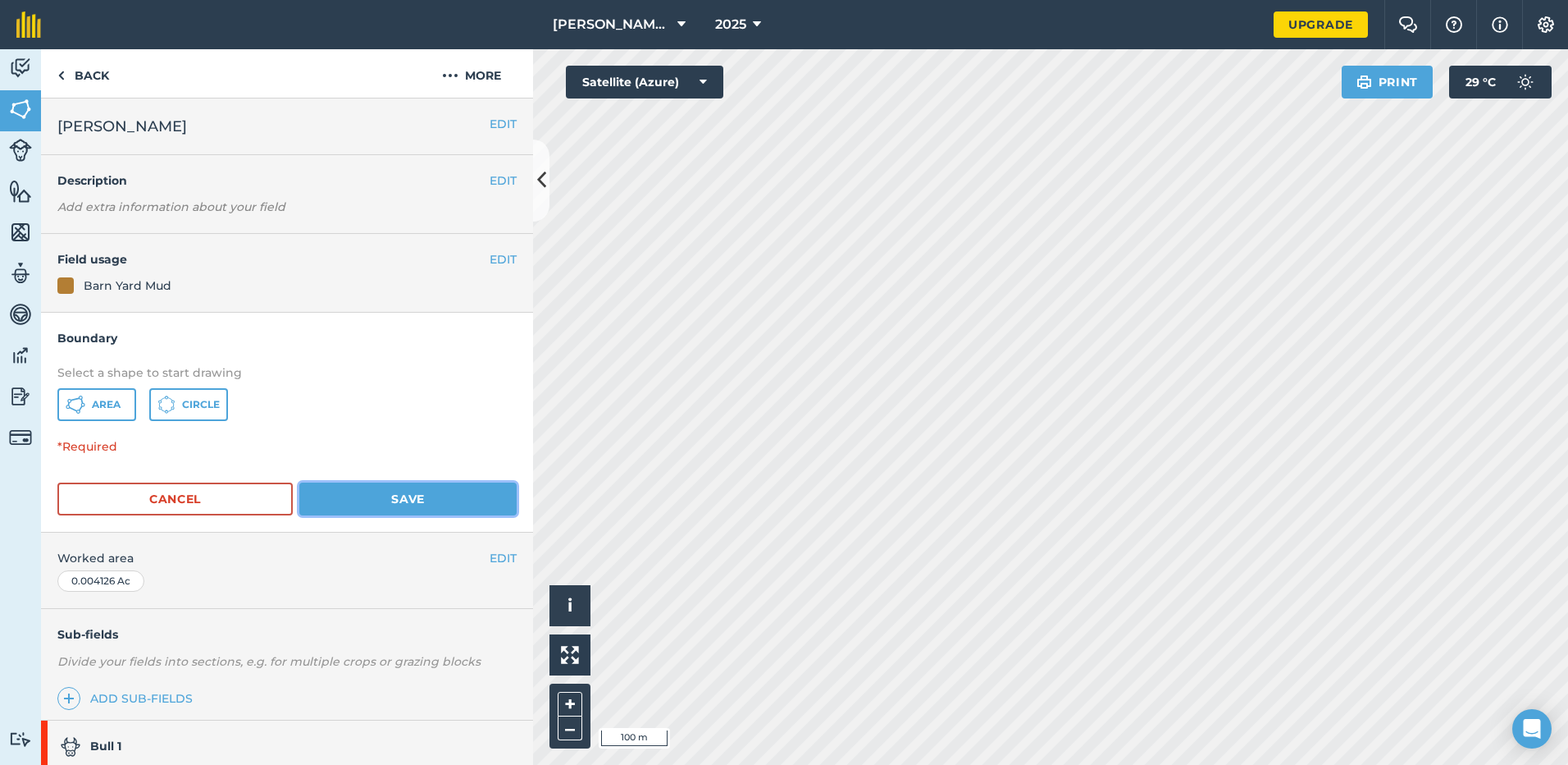
click at [388, 498] on button "Save" at bounding box center [408, 499] width 217 height 33
click at [364, 503] on button "Save" at bounding box center [408, 499] width 217 height 33
click at [145, 493] on button "Cancel" at bounding box center [175, 499] width 235 height 33
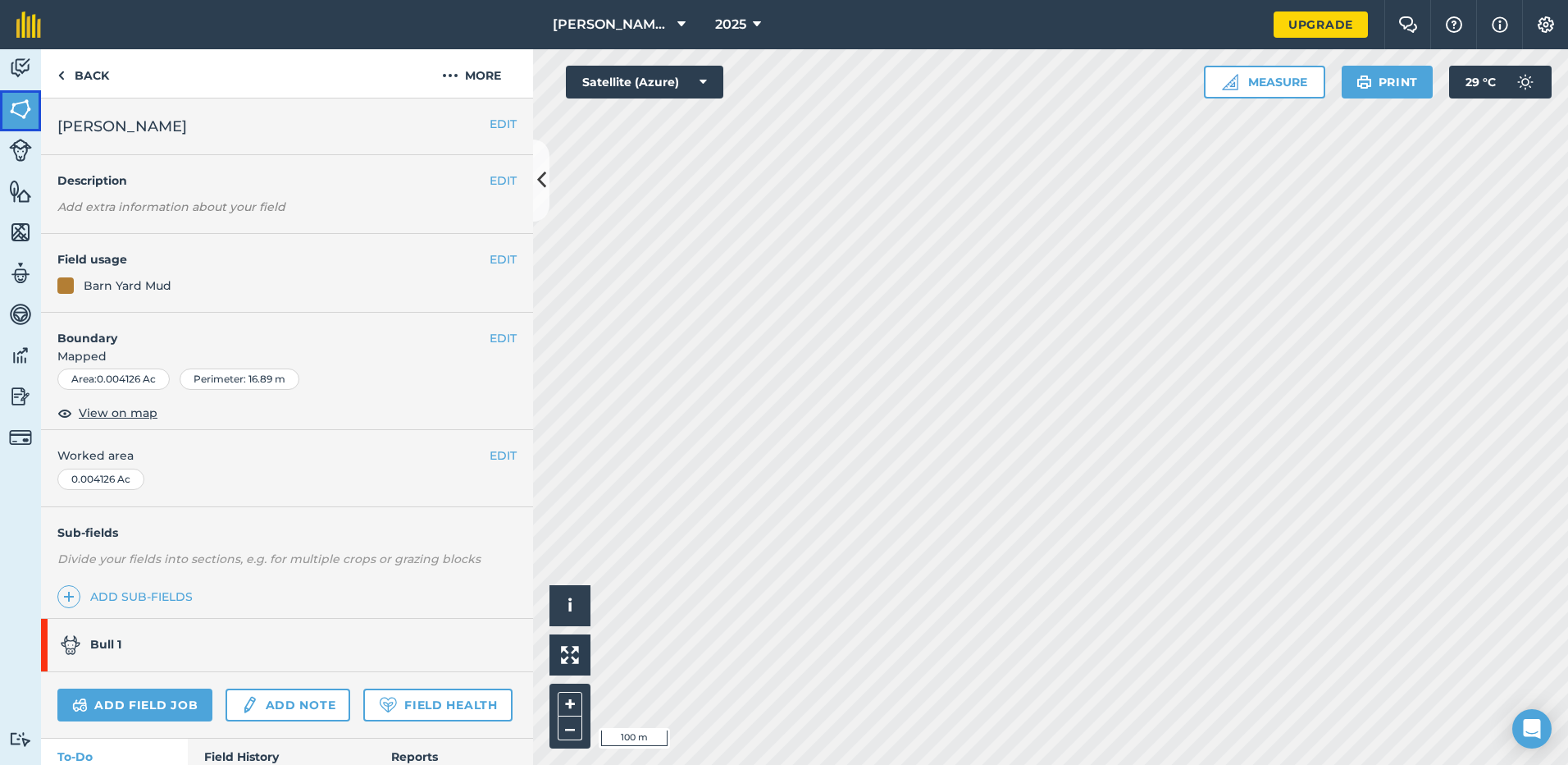
click at [19, 114] on img at bounding box center [20, 109] width 23 height 24
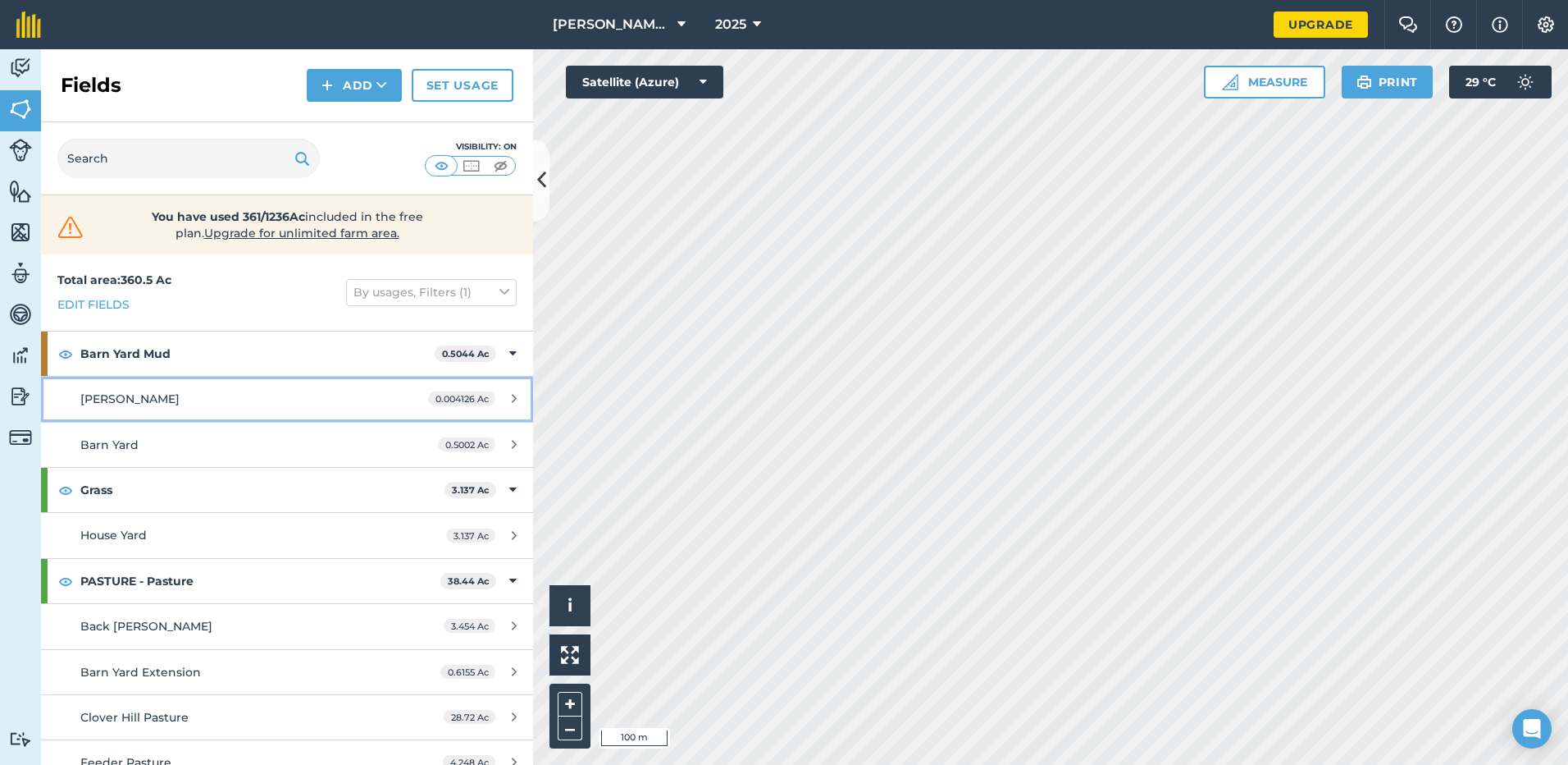
click at [508, 403] on div "0.004126 Ac" at bounding box center [472, 398] width 121 height 14
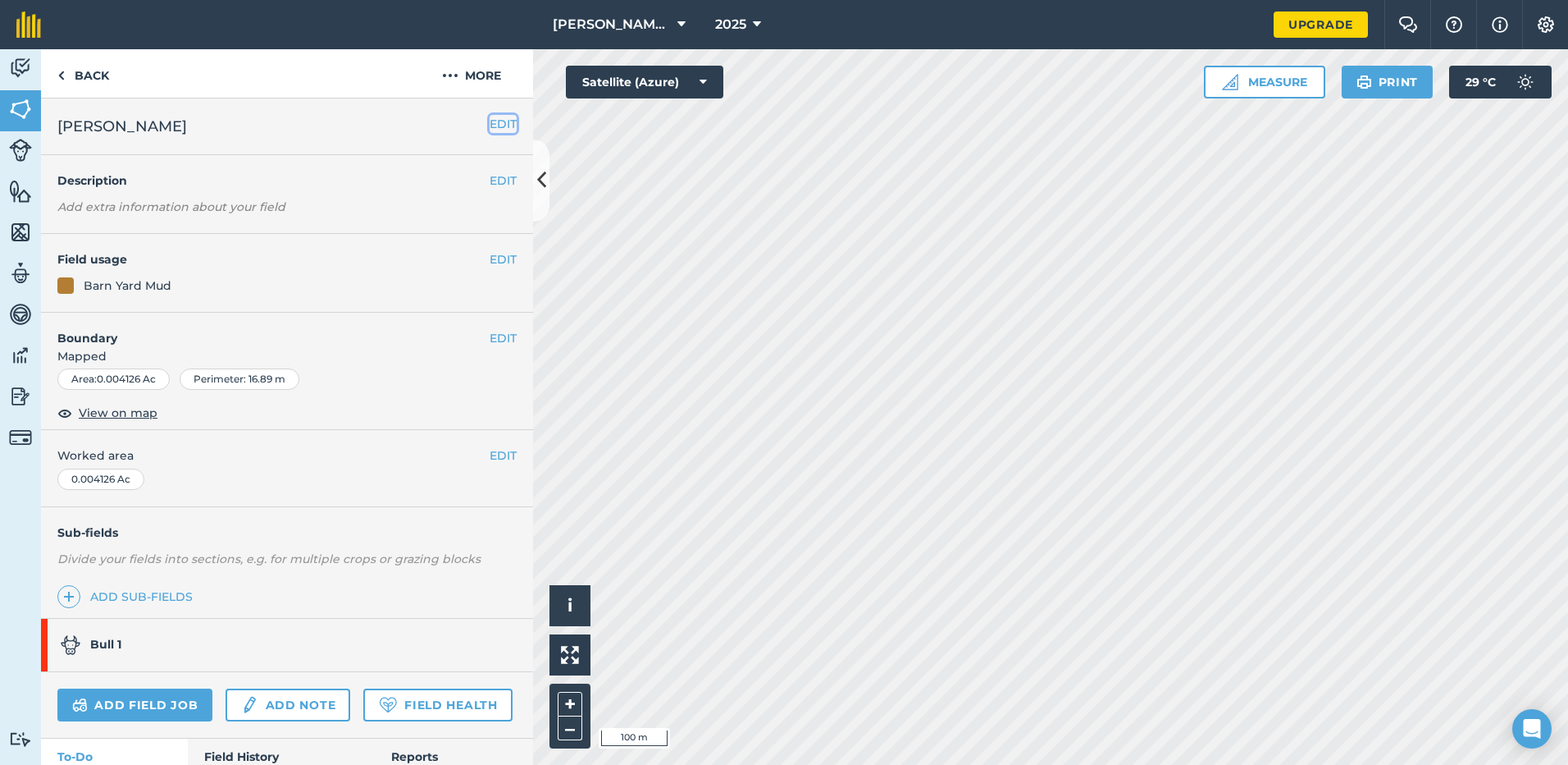
click at [489, 128] on button "EDIT" at bounding box center [503, 124] width 27 height 18
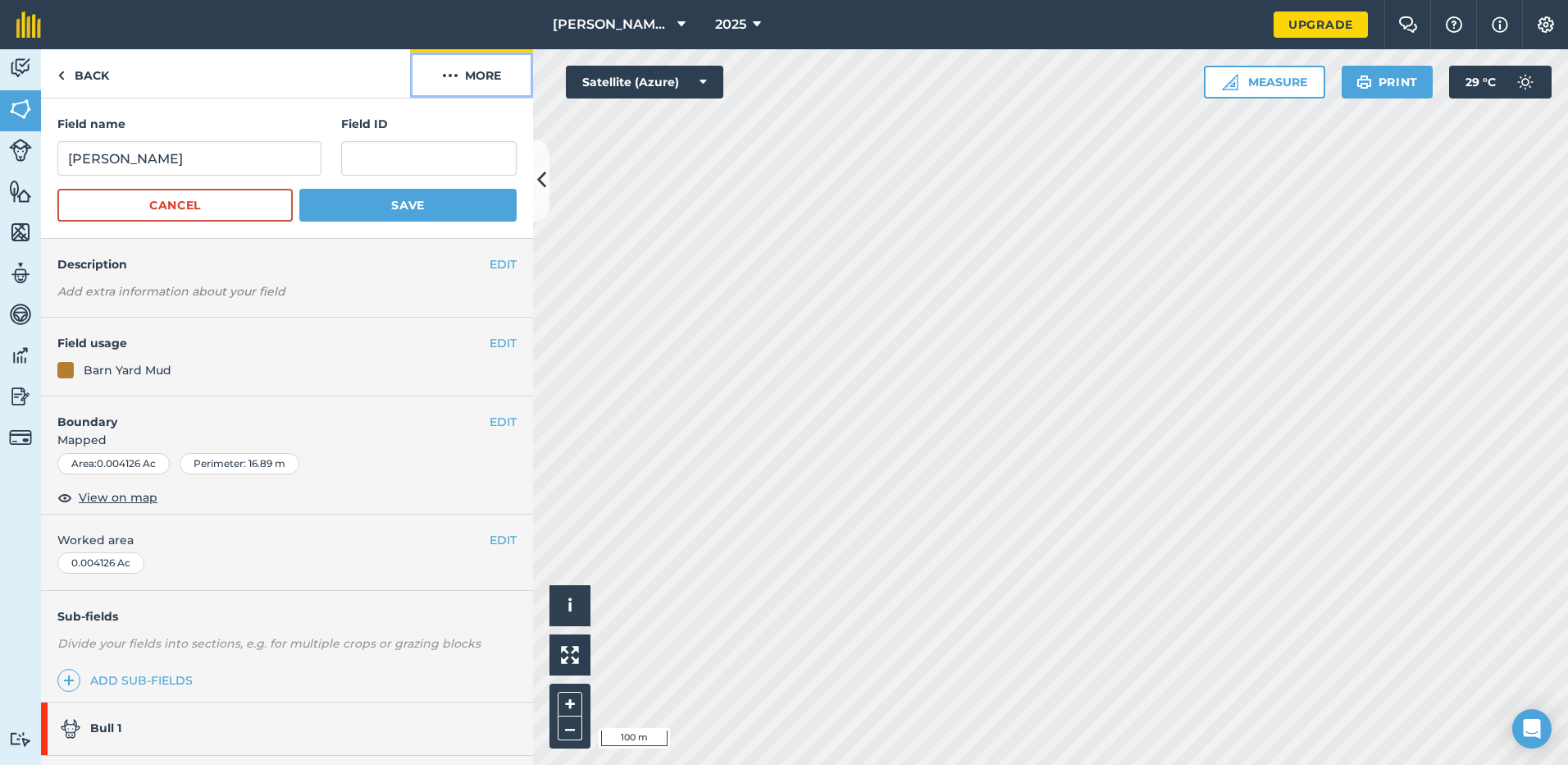
click at [451, 82] on img at bounding box center [451, 76] width 16 height 20
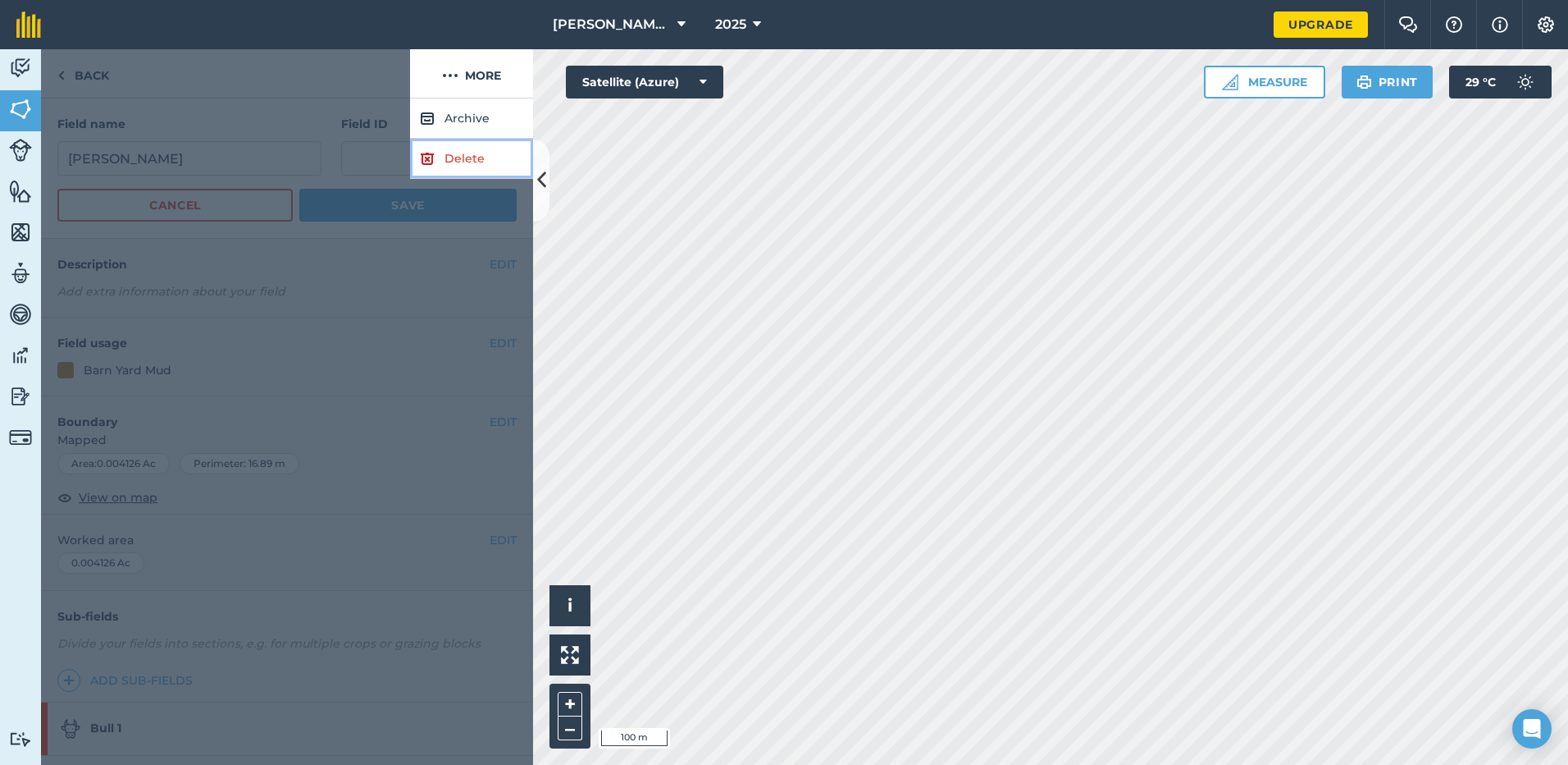
click at [439, 169] on link "Delete" at bounding box center [471, 158] width 123 height 40
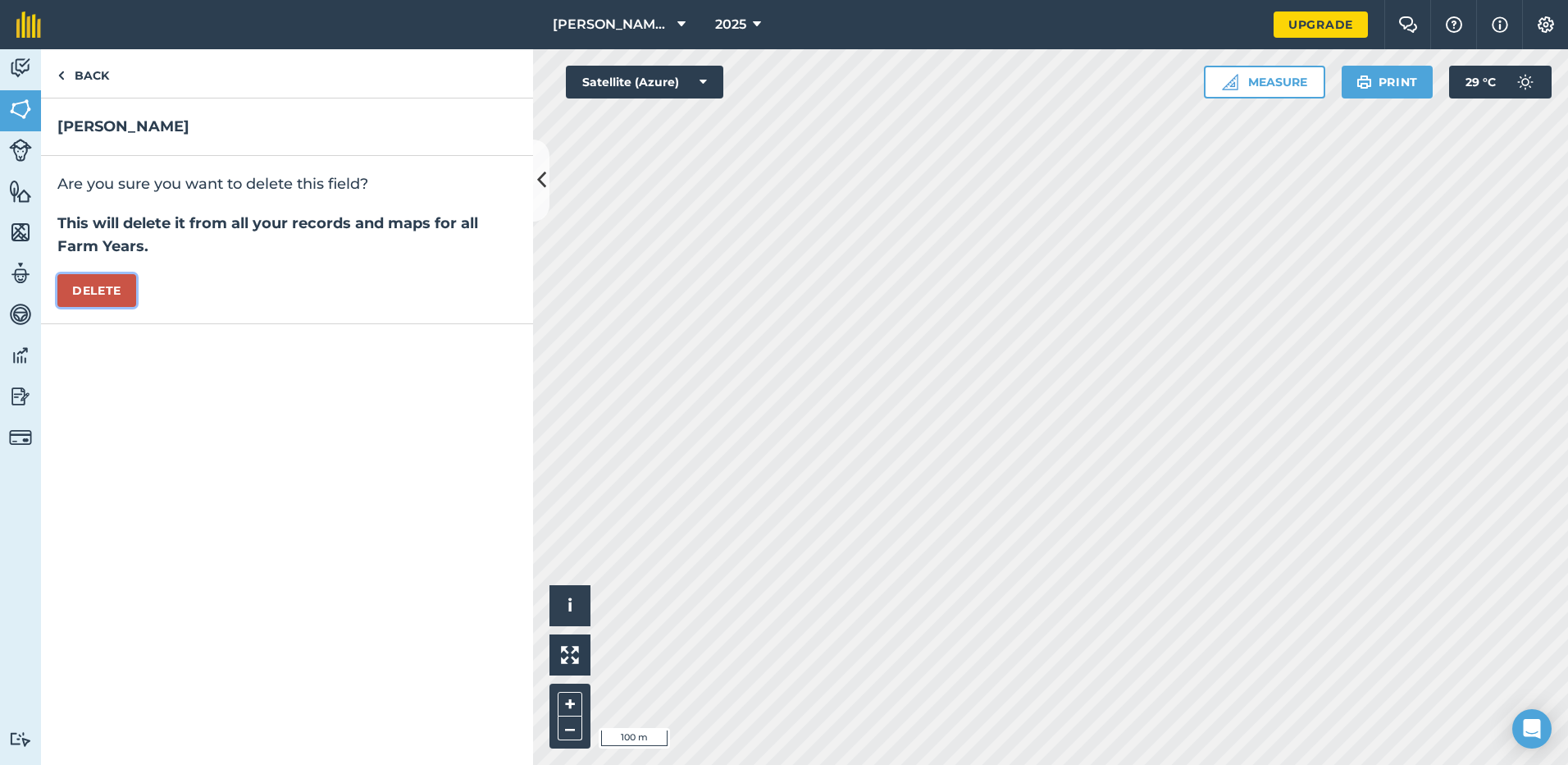
click at [117, 297] on button "Delete" at bounding box center [96, 291] width 79 height 33
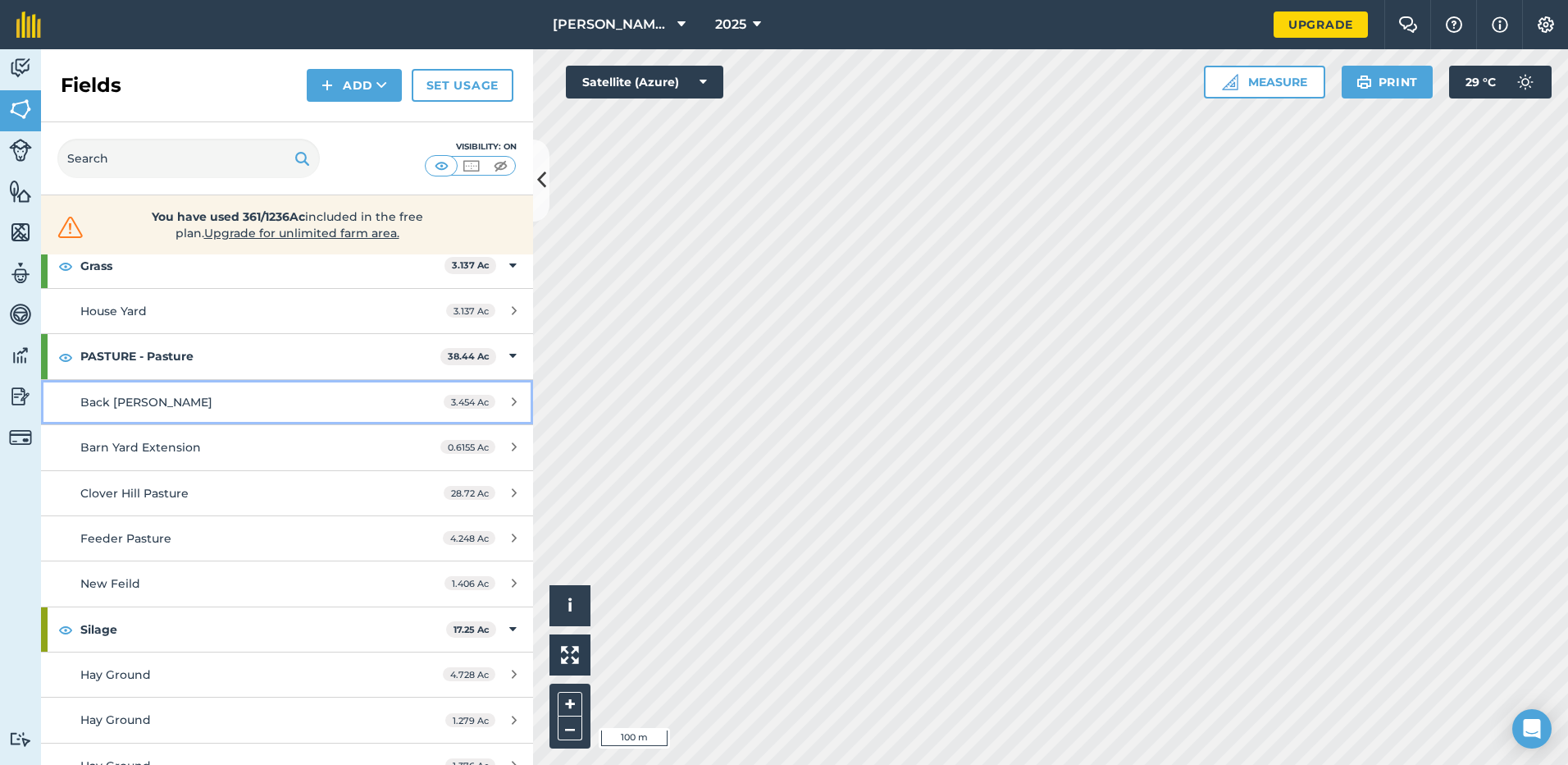
scroll to position [611, 0]
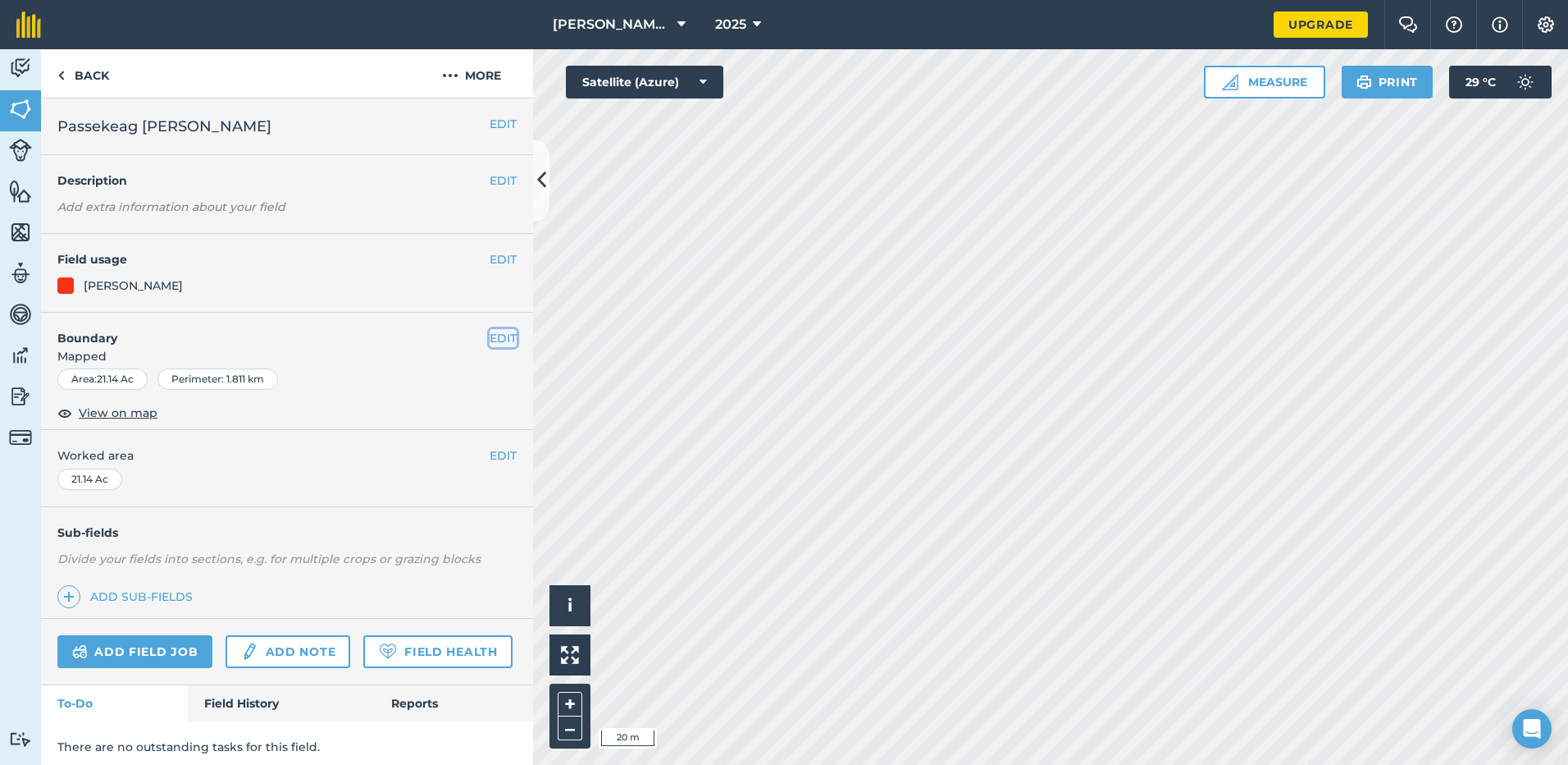
click at [495, 334] on button "EDIT" at bounding box center [503, 339] width 27 height 18
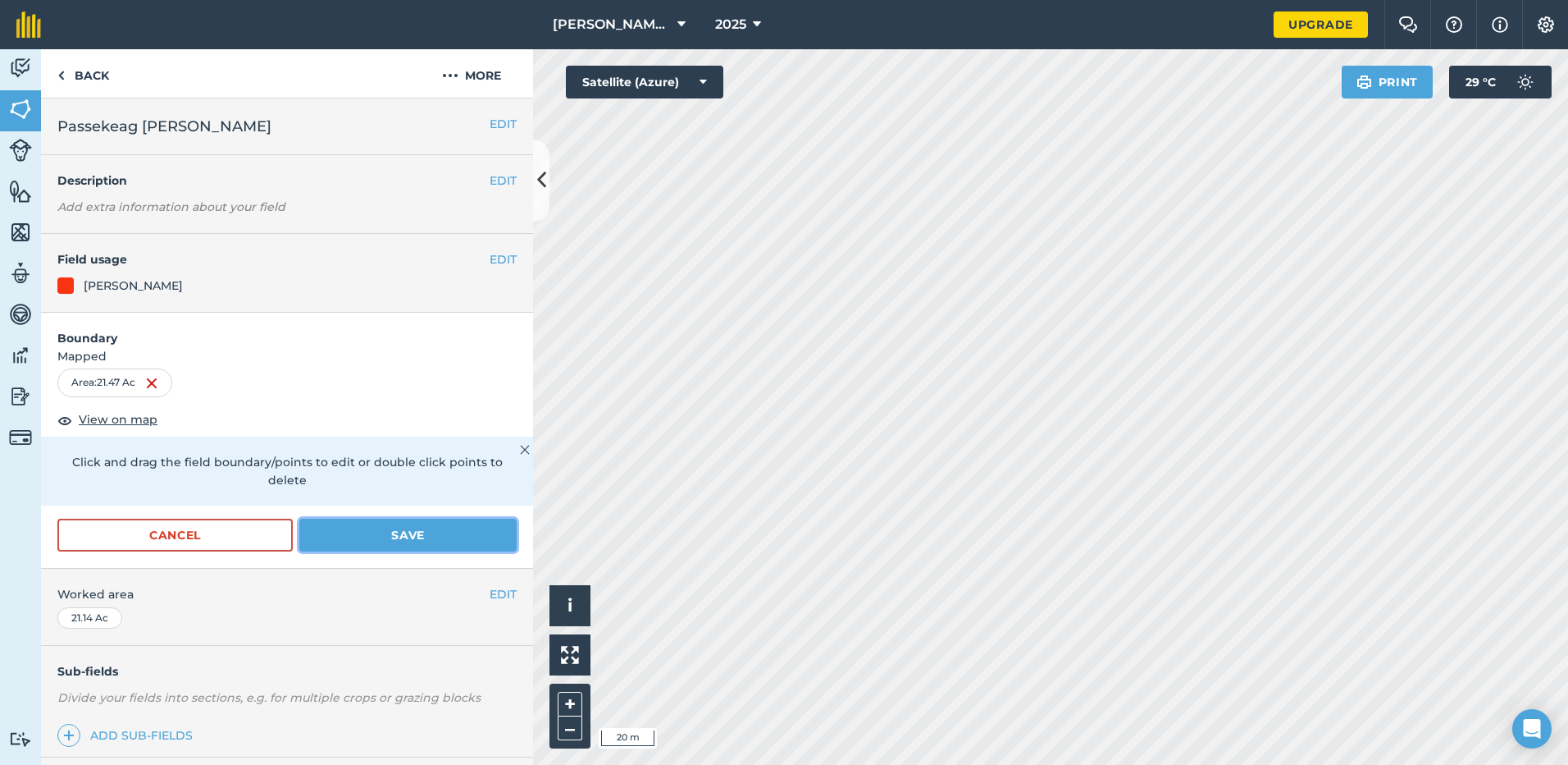
click at [379, 536] on button "Save" at bounding box center [408, 535] width 217 height 33
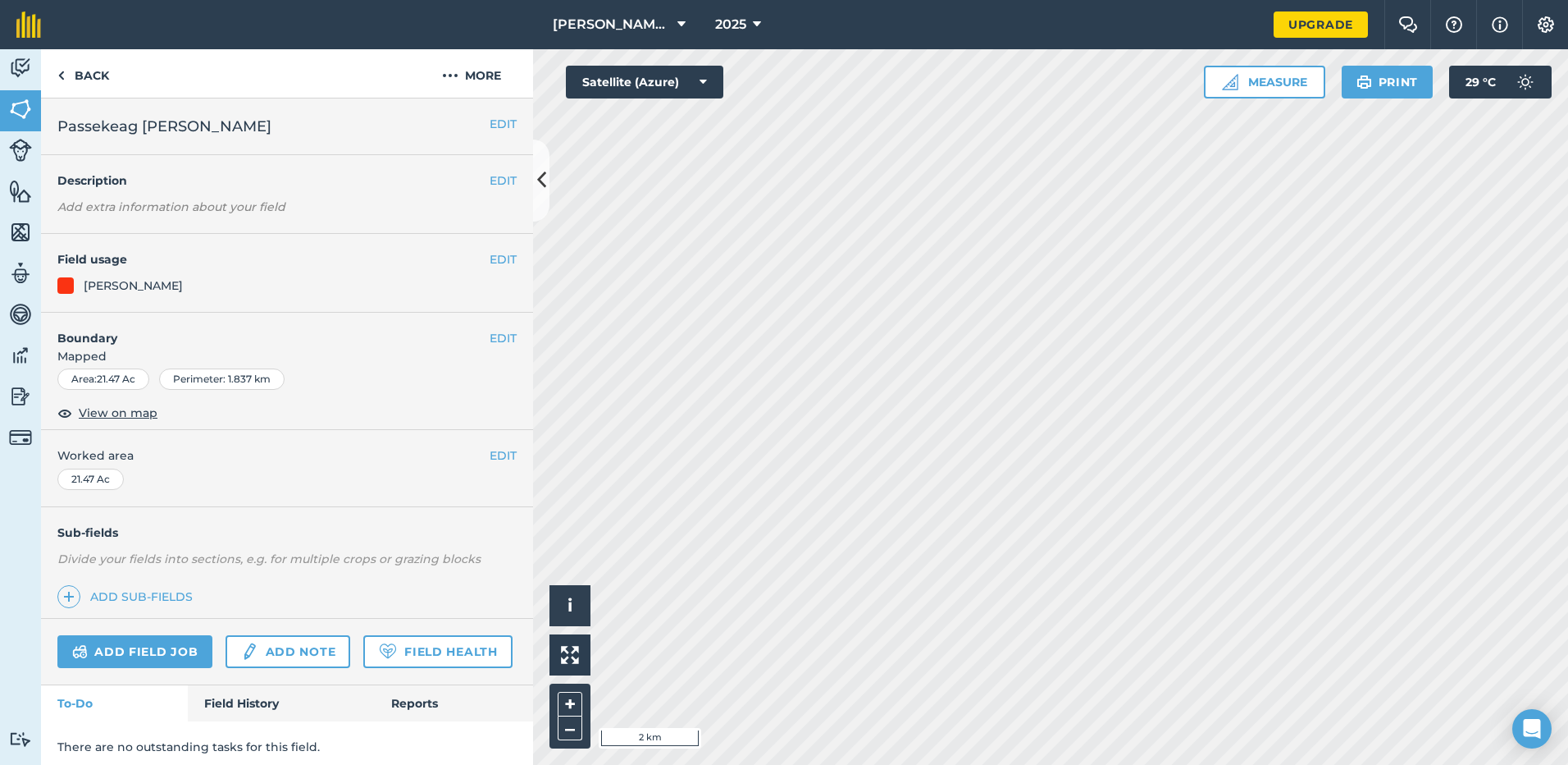
click at [787, 764] on html "[PERSON_NAME] Farms 2025 Upgrade Farm Chat Help Info Settings Map printing is n…" at bounding box center [784, 382] width 1568 height 765
